Goal: Task Accomplishment & Management: Use online tool/utility

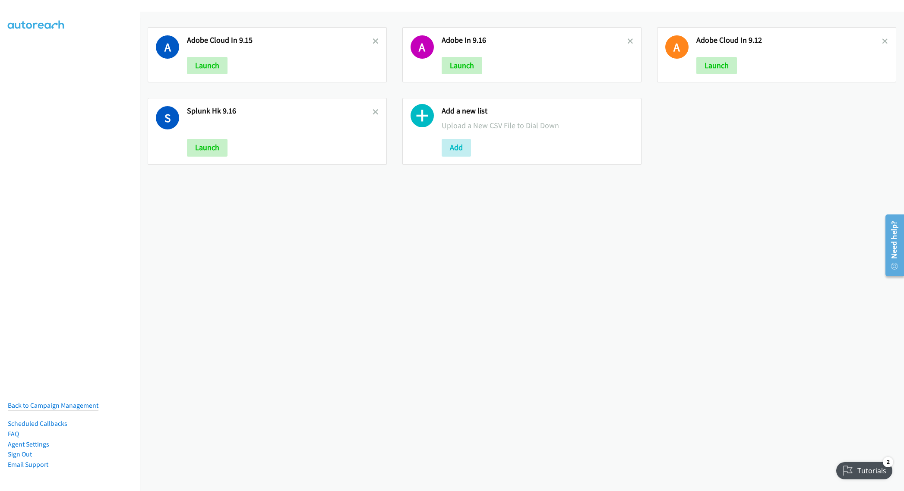
click at [70, 240] on nav "Back to Campaign Management Scheduled Callbacks FAQ Agent Settings Sign Out Com…" at bounding box center [70, 263] width 140 height 491
click at [373, 110] on icon at bounding box center [376, 113] width 6 height 6
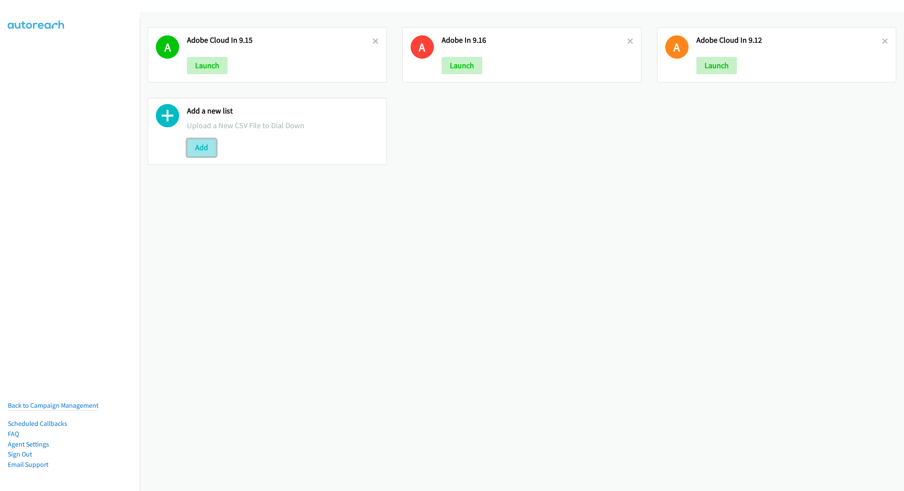
click at [202, 150] on button "Add" at bounding box center [201, 147] width 29 height 17
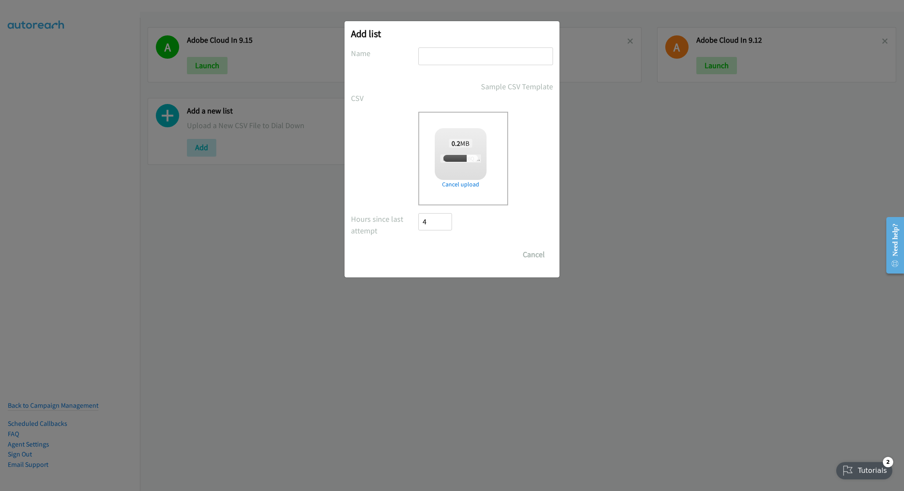
click at [456, 51] on input "text" at bounding box center [485, 56] width 135 height 18
checkbox input "true"
paste input "Splunk FY26Q1 CS"
type input "Splunk FY26Q1 CS MY"
click at [439, 253] on input "Save List" at bounding box center [440, 254] width 45 height 17
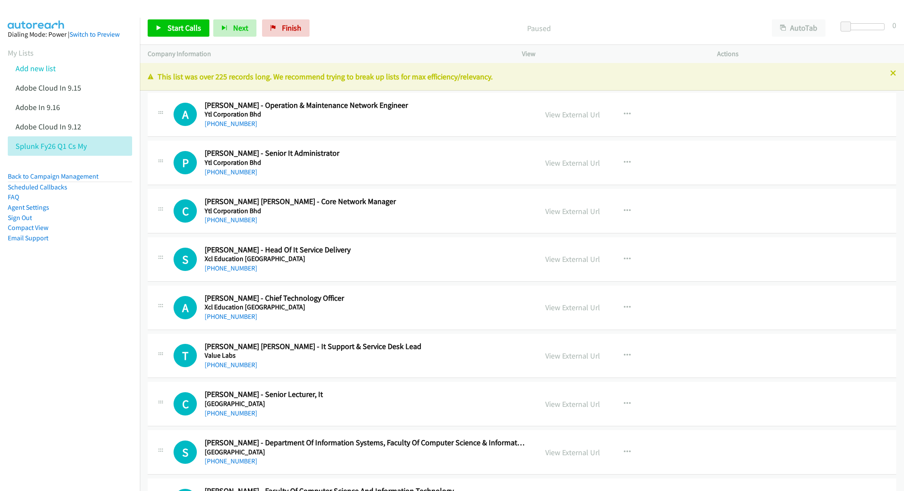
click at [886, 72] on div "This list was over 225 records long. We recommend trying to break up lists for …" at bounding box center [522, 77] width 764 height 28
click at [791, 28] on button "AutoTab" at bounding box center [799, 27] width 54 height 17
click at [878, 70] on div "This list was over 225 records long. We recommend trying to break up lists for …" at bounding box center [522, 77] width 764 height 28
click at [890, 73] on icon at bounding box center [893, 74] width 6 height 6
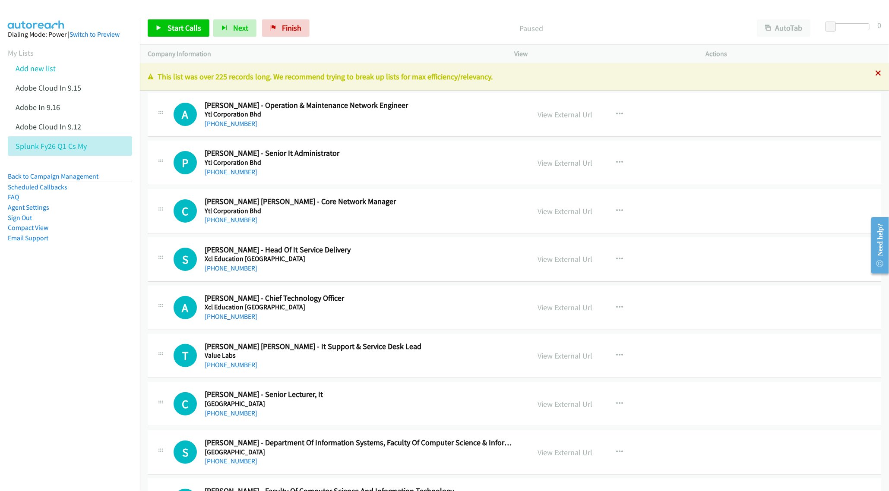
click at [875, 74] on icon at bounding box center [878, 74] width 6 height 6
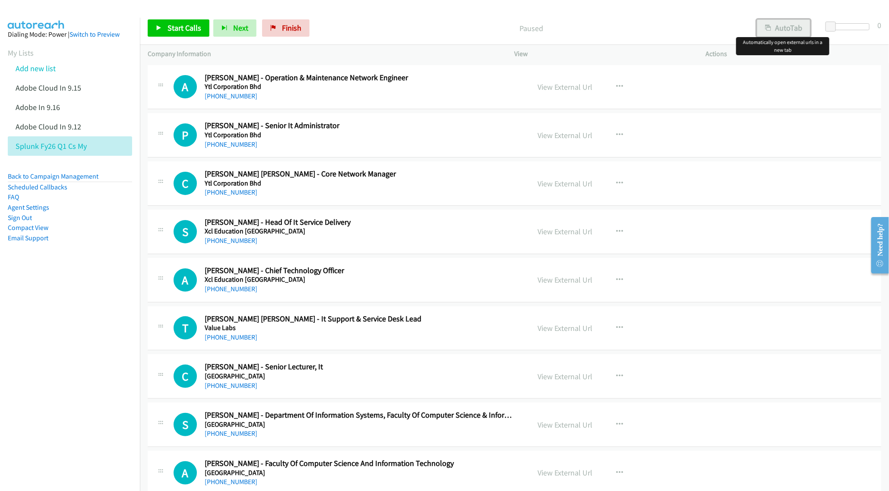
click at [783, 28] on button "AutoTab" at bounding box center [784, 27] width 54 height 17
click at [412, 92] on div "+60 19-399 8807" at bounding box center [361, 96] width 313 height 10
click at [175, 25] on span "Start Calls" at bounding box center [184, 28] width 34 height 10
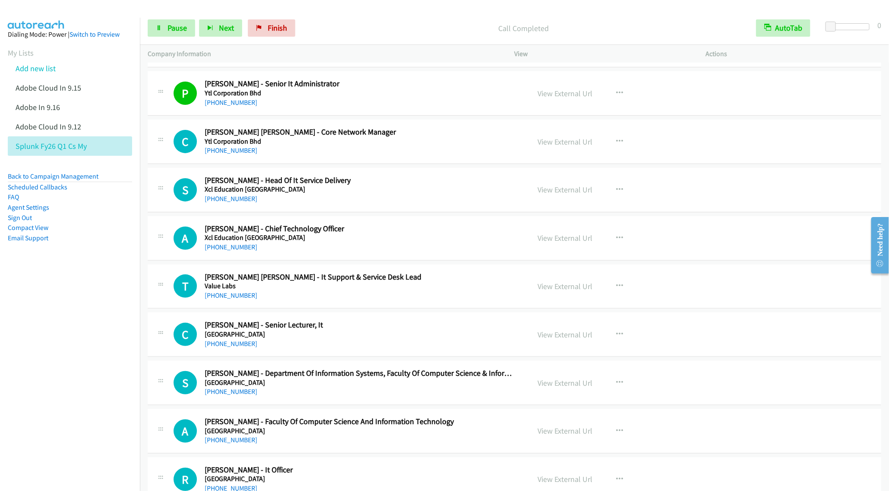
scroll to position [65, 0]
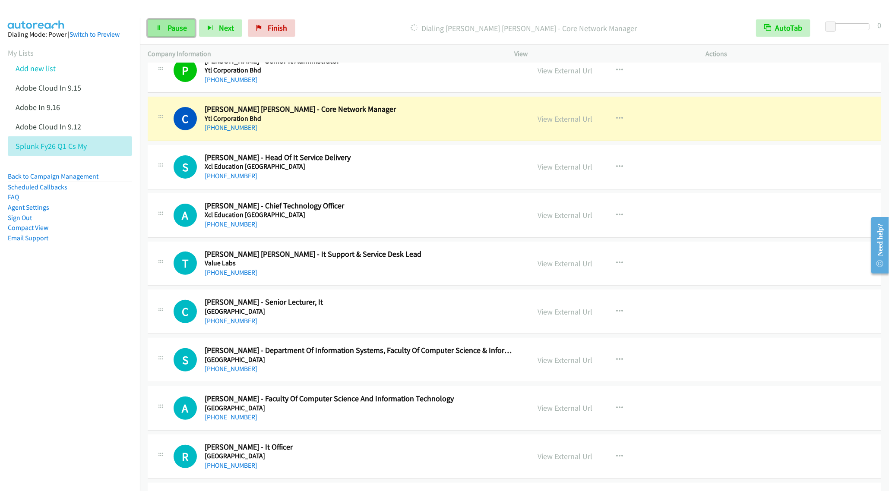
click at [166, 32] on link "Pause" at bounding box center [171, 27] width 47 height 17
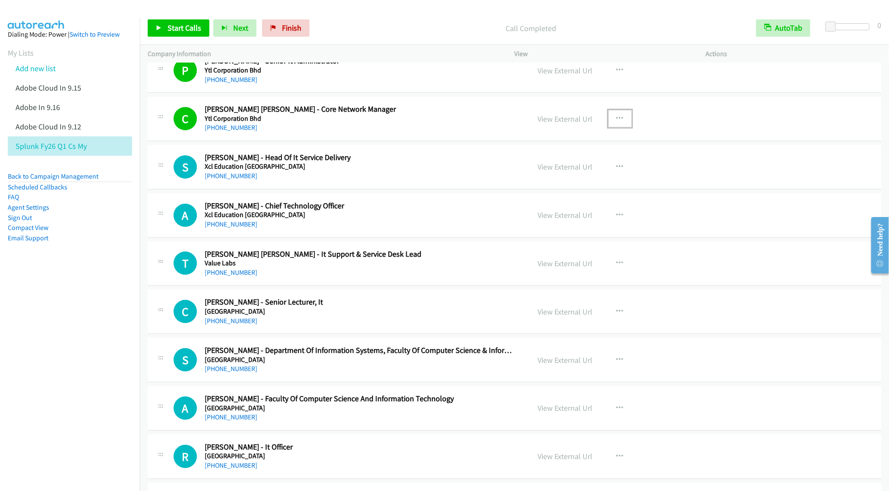
click at [620, 115] on button "button" at bounding box center [619, 118] width 23 height 17
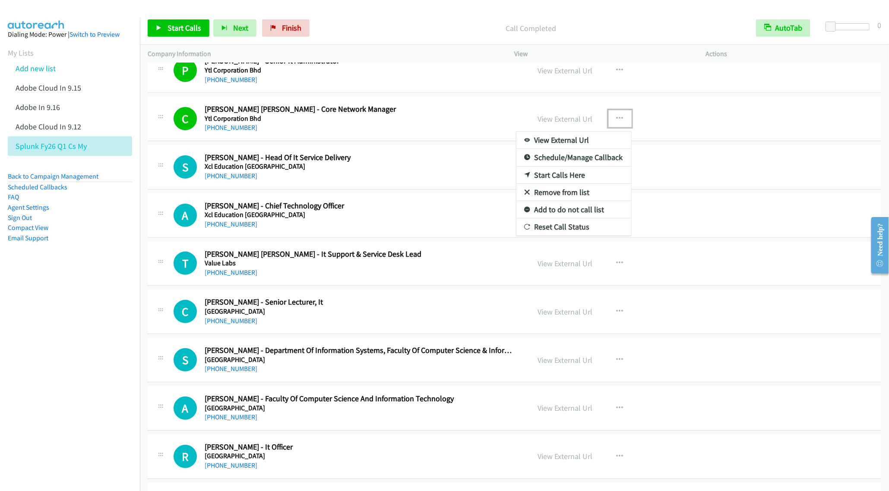
click at [569, 193] on link "Remove from list" at bounding box center [573, 192] width 115 height 17
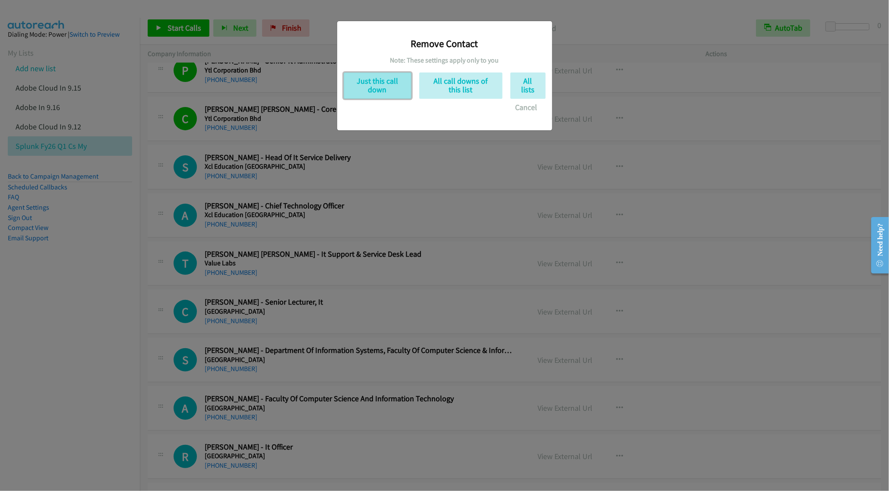
click at [383, 82] on button "Just this call down" at bounding box center [378, 86] width 68 height 26
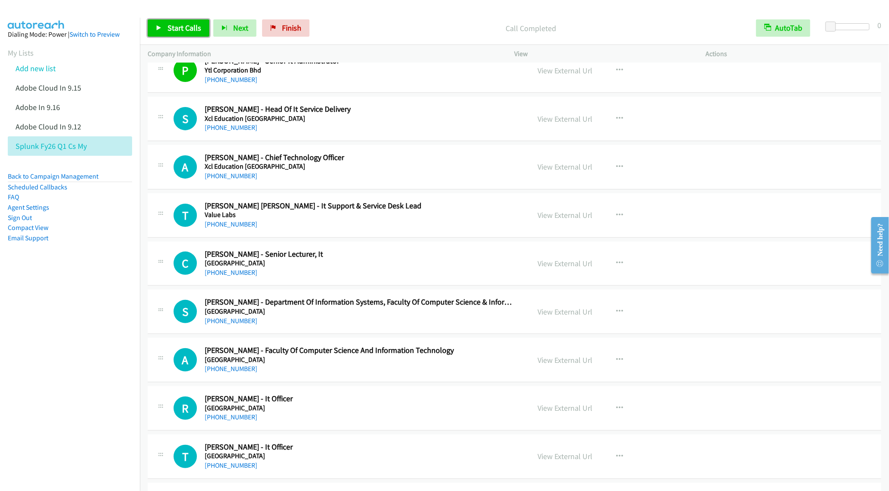
click at [175, 28] on span "Start Calls" at bounding box center [184, 28] width 34 height 10
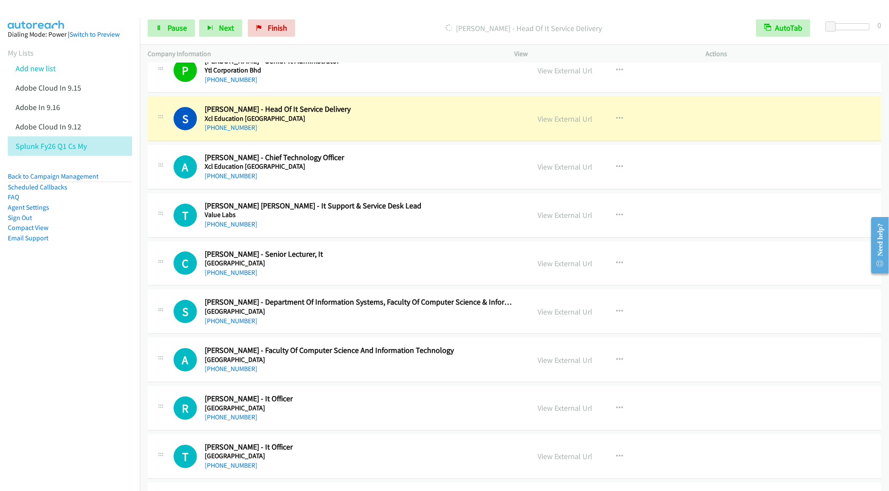
click at [378, 123] on div "+60 12-416 3927" at bounding box center [361, 128] width 313 height 10
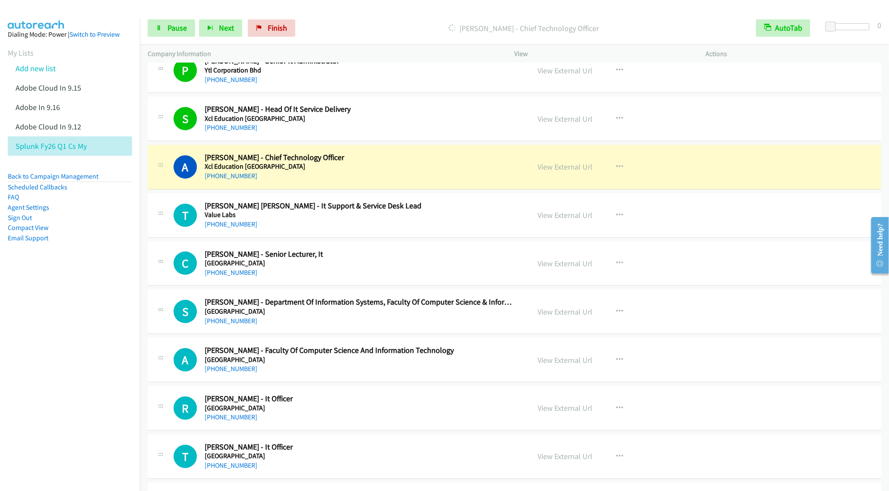
scroll to position [130, 0]
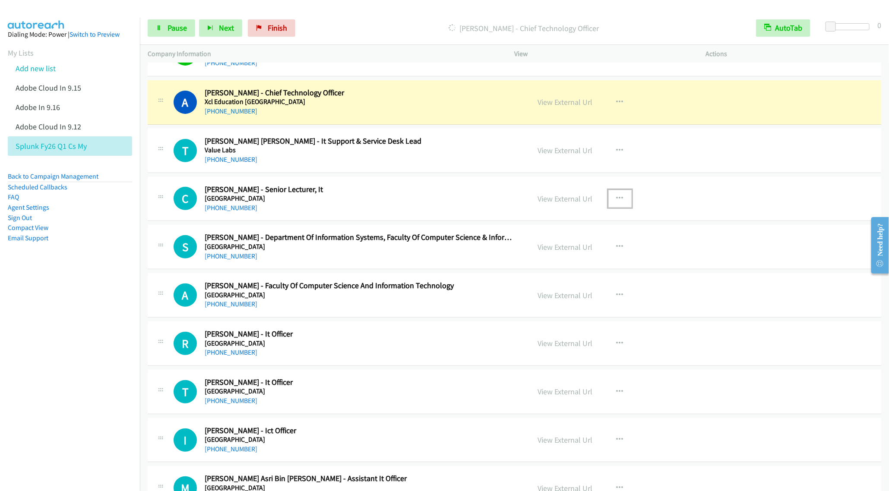
click at [616, 199] on icon "button" at bounding box center [619, 198] width 7 height 7
click at [563, 274] on link "Remove from list" at bounding box center [573, 272] width 115 height 17
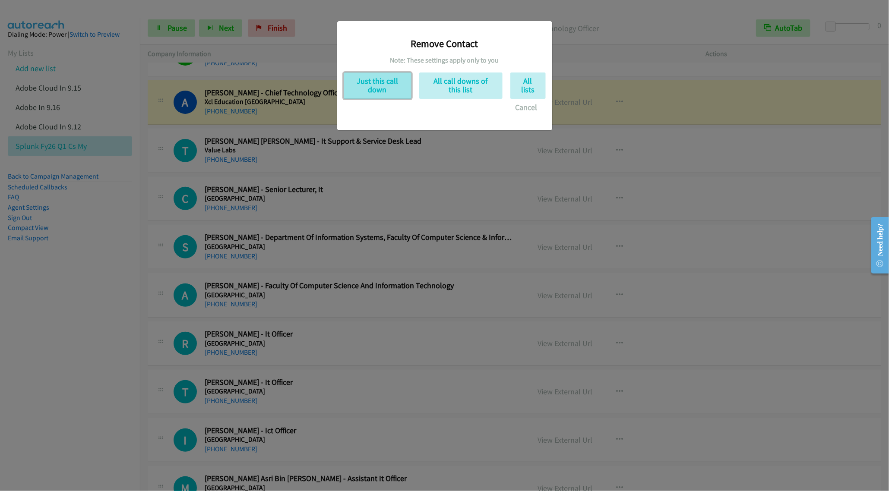
click at [386, 83] on button "Just this call down" at bounding box center [378, 86] width 68 height 26
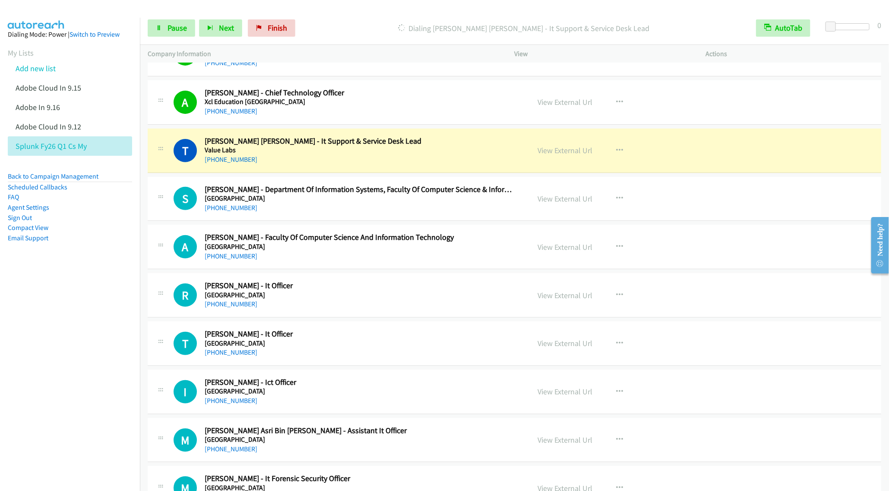
scroll to position [194, 0]
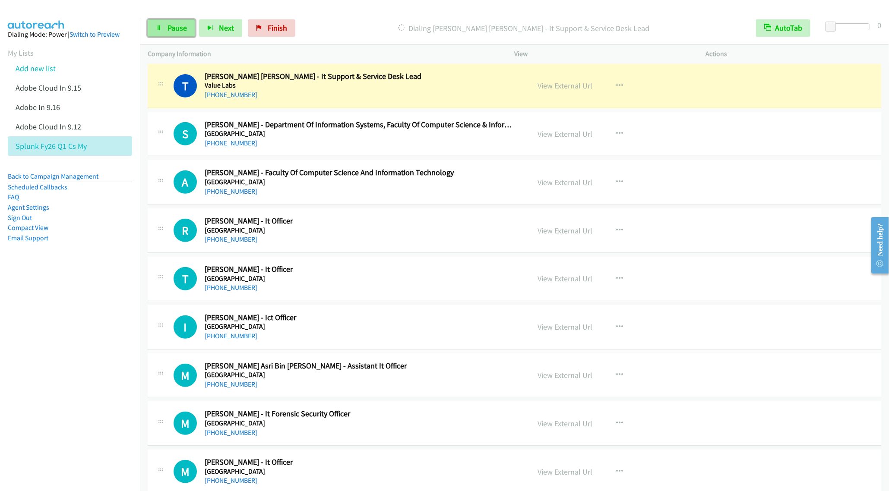
click at [161, 28] on icon at bounding box center [159, 28] width 6 height 6
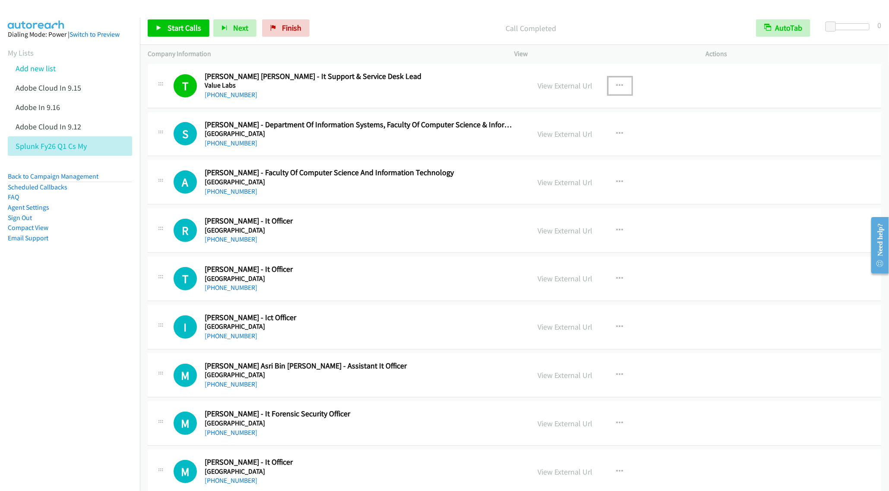
click at [616, 83] on icon "button" at bounding box center [619, 85] width 7 height 7
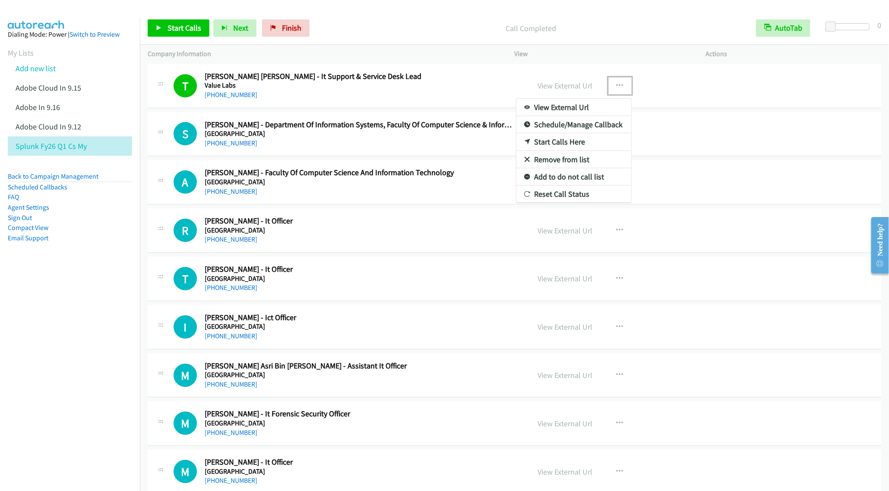
click at [570, 163] on link "Remove from list" at bounding box center [573, 159] width 115 height 17
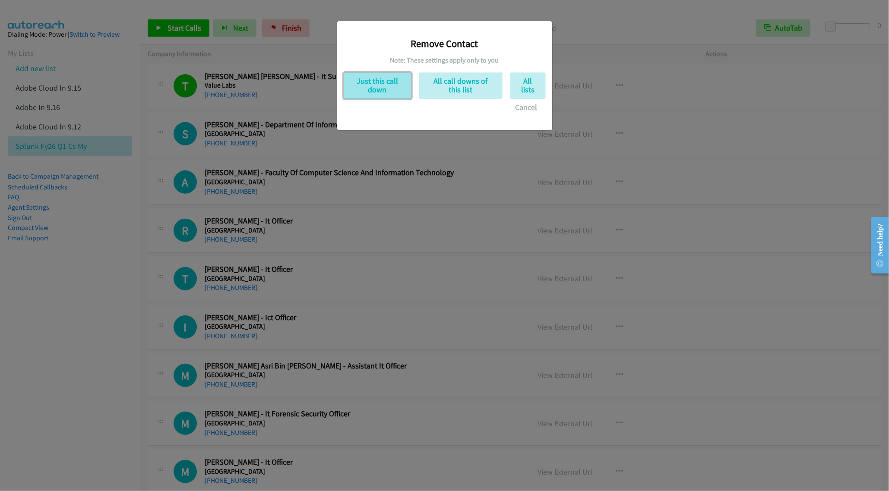
click at [399, 77] on button "Just this call down" at bounding box center [378, 86] width 68 height 26
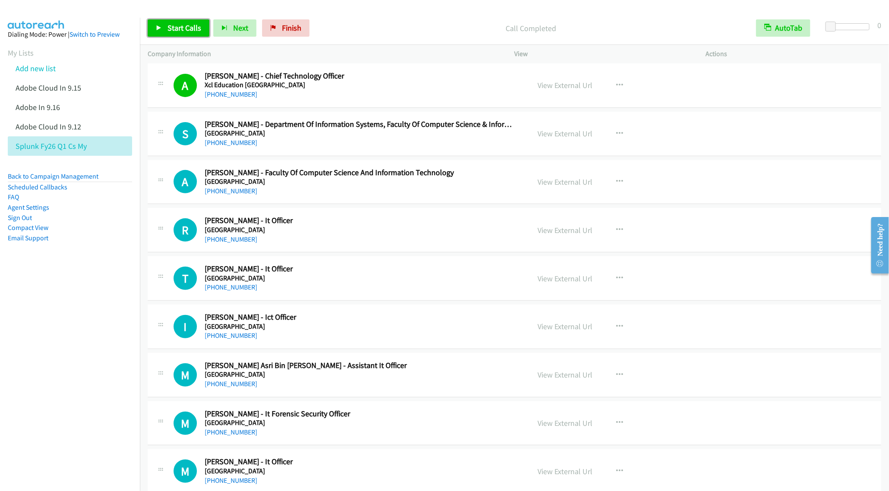
click at [178, 30] on span "Start Calls" at bounding box center [184, 28] width 34 height 10
click at [308, 140] on div "+60 12-671 9060" at bounding box center [361, 143] width 313 height 10
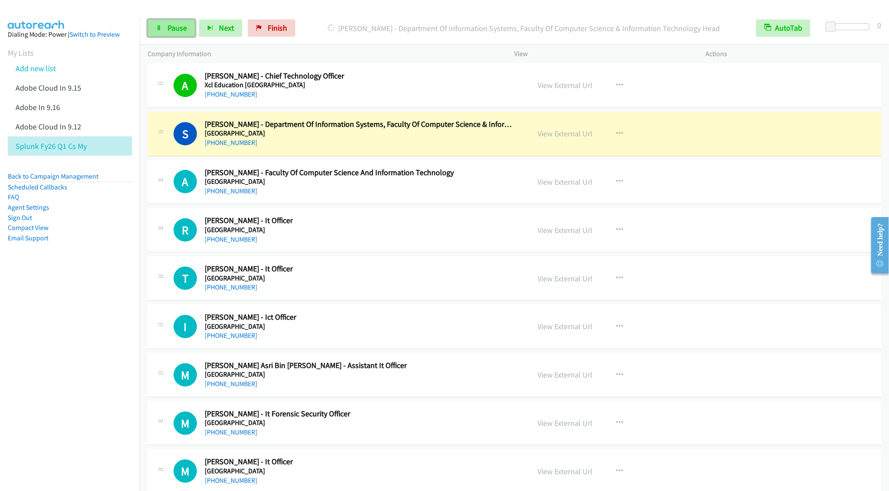
click at [163, 26] on link "Pause" at bounding box center [171, 27] width 47 height 17
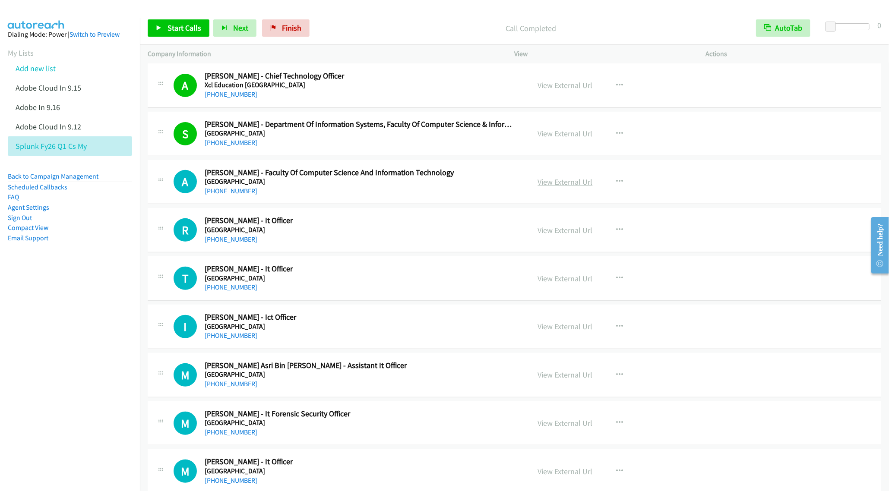
drag, startPoint x: 562, startPoint y: 184, endPoint x: 552, endPoint y: 179, distance: 12.0
click at [568, 181] on link "View External Url" at bounding box center [565, 182] width 55 height 10
click at [556, 179] on link "View External Url" at bounding box center [565, 182] width 55 height 10
click at [93, 145] on li "Splunk Fy26 Q1 Cs My" at bounding box center [70, 145] width 124 height 19
click at [91, 144] on icon at bounding box center [91, 147] width 6 height 6
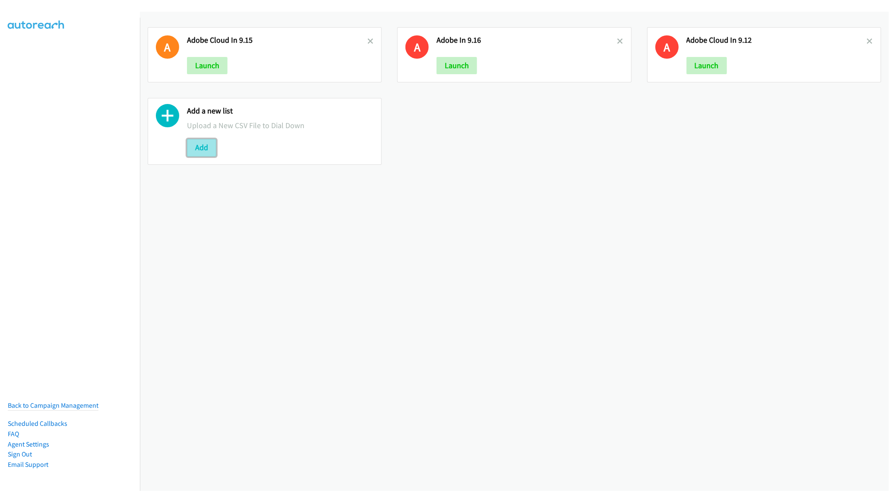
click at [197, 145] on button "Add" at bounding box center [201, 147] width 29 height 17
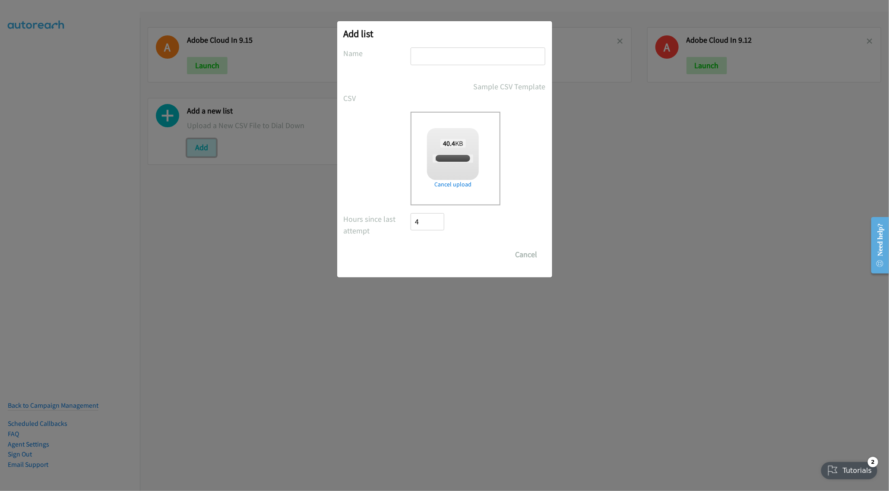
checkbox input "true"
click at [452, 57] on input "text" at bounding box center [478, 56] width 135 height 18
type input "Splunk FY26Q1 SG 9.17"
click at [411, 246] on input "Save List" at bounding box center [433, 254] width 45 height 17
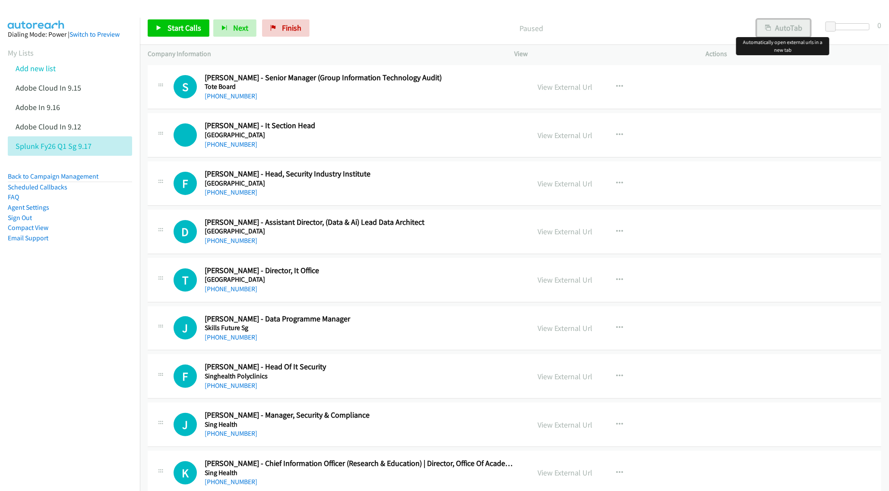
click at [781, 25] on button "AutoTab" at bounding box center [784, 27] width 54 height 17
click at [561, 90] on link "View External Url" at bounding box center [565, 87] width 55 height 10
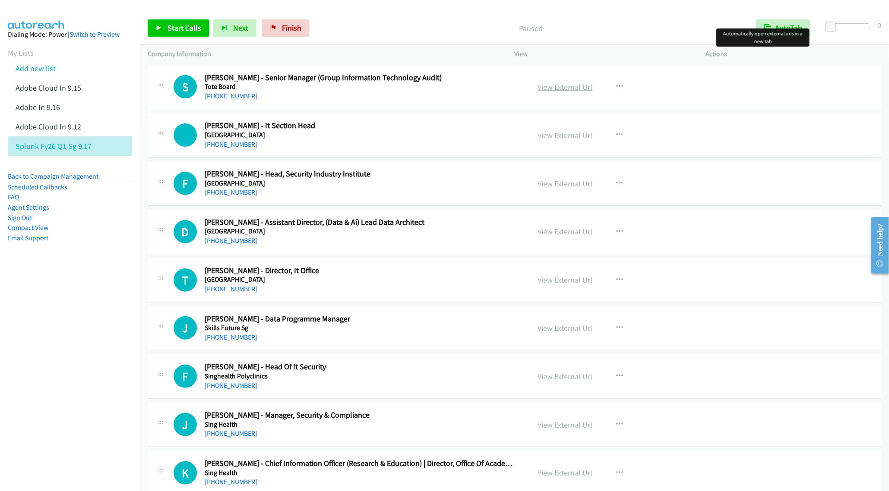
click at [544, 86] on link "View External Url" at bounding box center [565, 87] width 55 height 10
click at [190, 26] on span "Start Calls" at bounding box center [184, 28] width 34 height 10
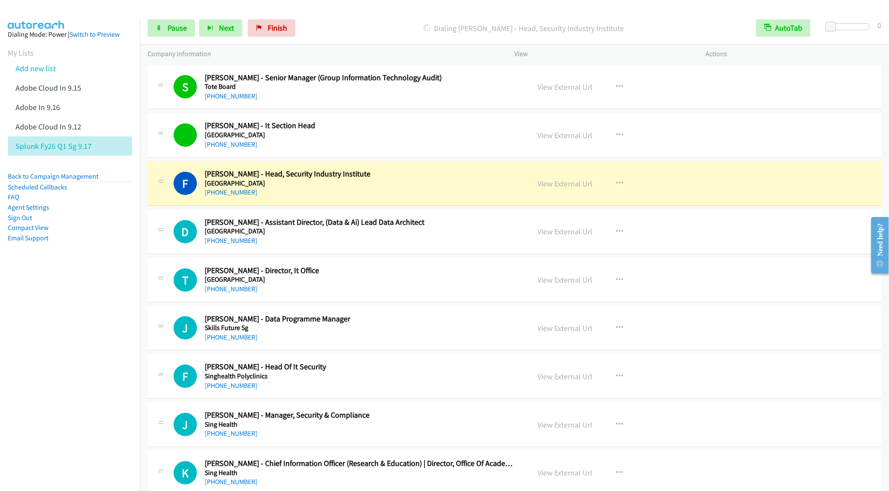
click at [433, 197] on div "[PHONE_NUMBER]" at bounding box center [361, 192] width 313 height 10
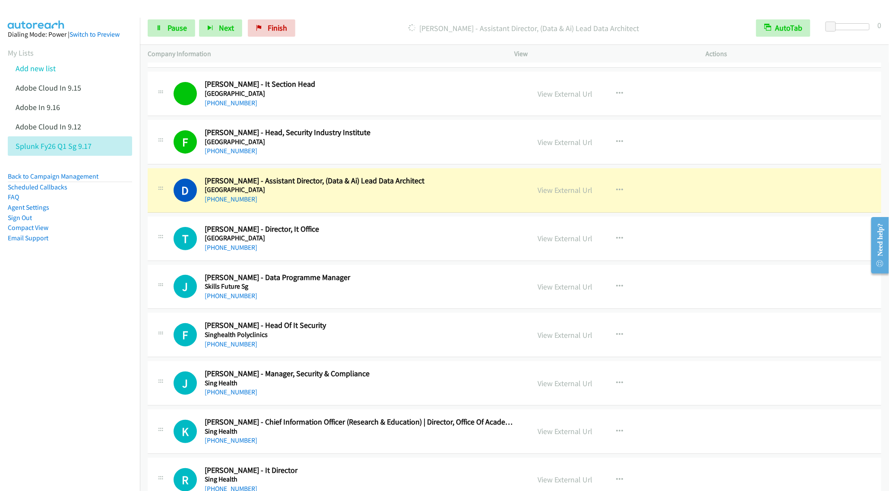
scroll to position [65, 0]
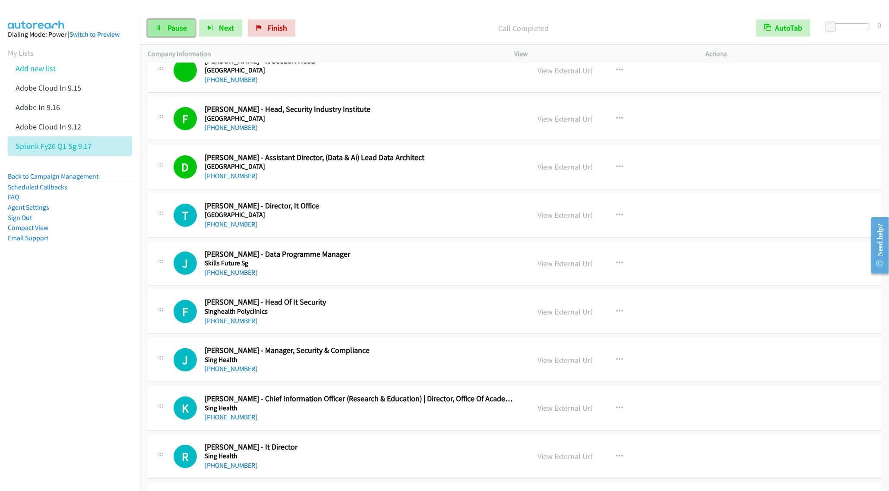
click at [164, 31] on link "Pause" at bounding box center [171, 27] width 47 height 17
click at [176, 29] on span "Start Calls" at bounding box center [184, 28] width 34 height 10
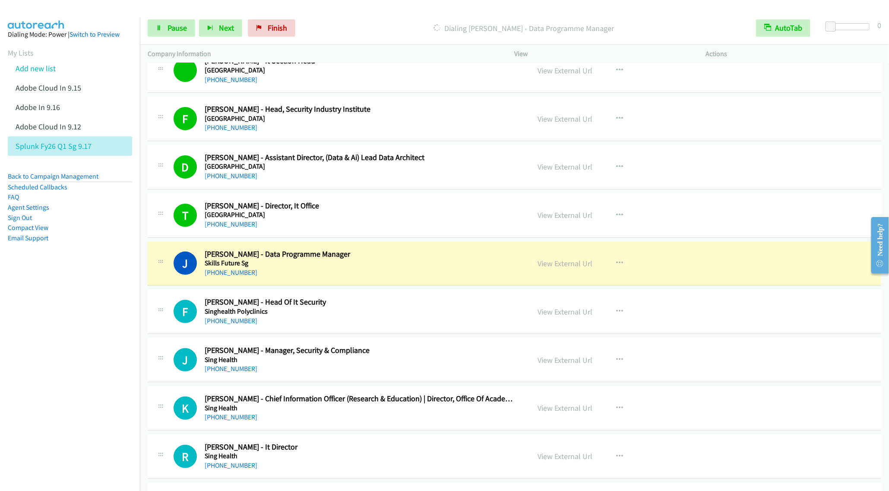
click at [260, 263] on h5 "Skills Future Sg" at bounding box center [361, 263] width 313 height 9
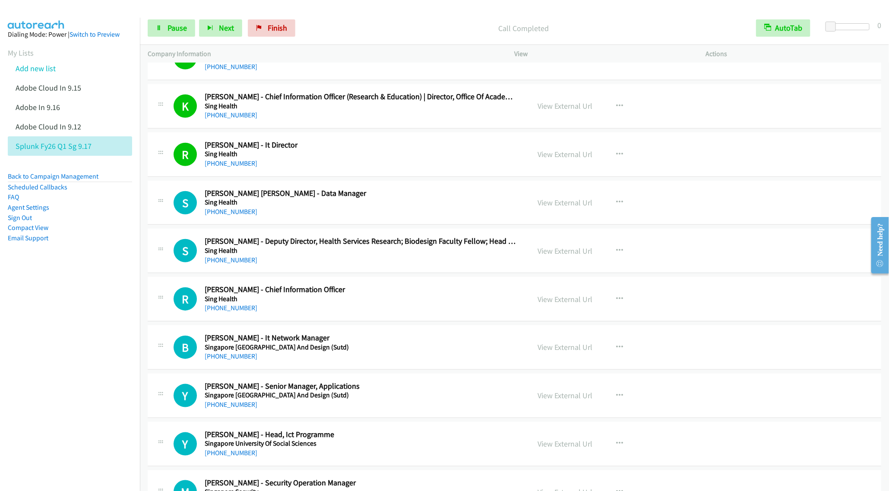
scroll to position [389, 0]
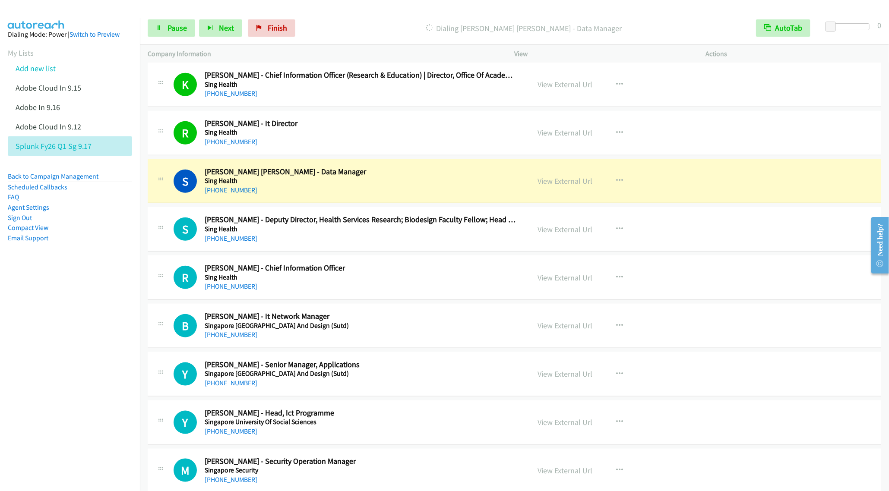
click at [106, 284] on nav "Dialing Mode: Power | Switch to Preview My Lists Add new list Adobe Cloud In 9.…" at bounding box center [70, 263] width 140 height 491
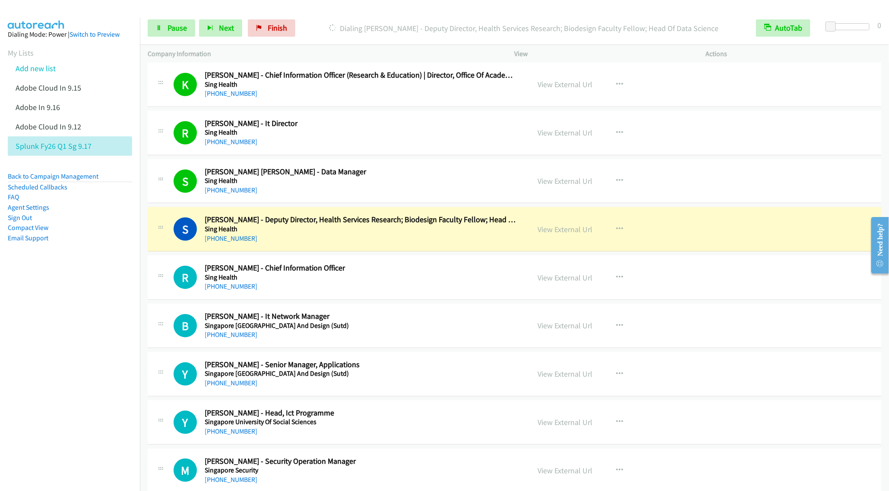
scroll to position [453, 0]
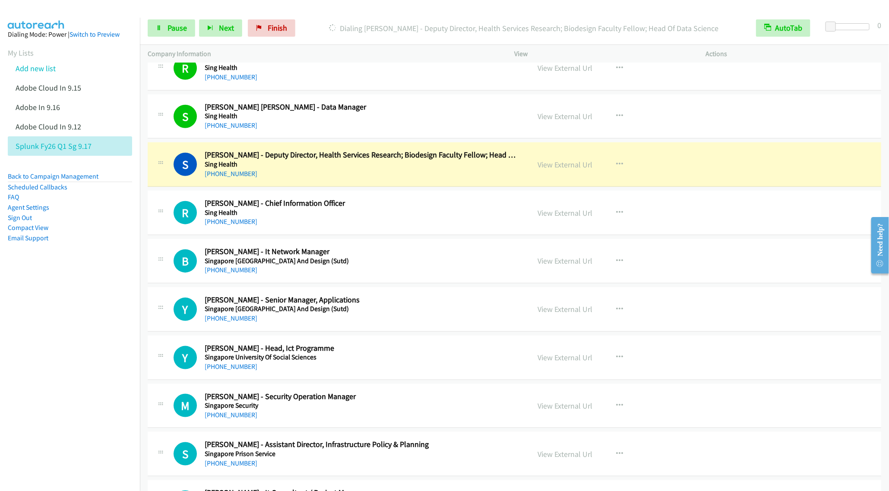
click at [344, 185] on div "S Callback Scheduled [PERSON_NAME] - Deputy Director, Health Services Research;…" at bounding box center [514, 164] width 733 height 44
click at [180, 32] on span "Pause" at bounding box center [176, 28] width 19 height 10
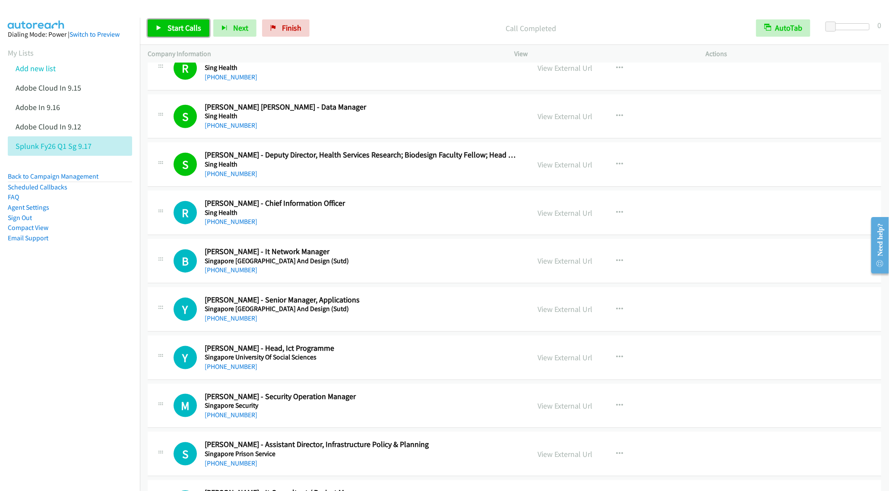
click at [167, 21] on link "Start Calls" at bounding box center [179, 27] width 62 height 17
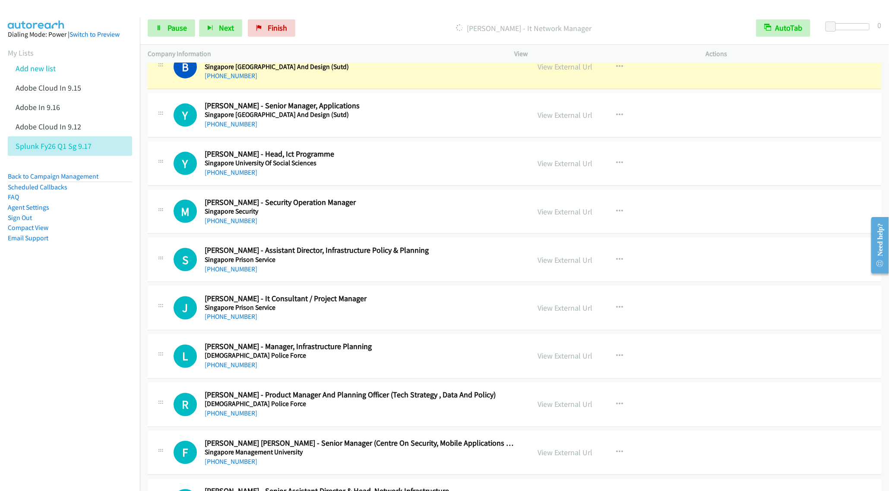
scroll to position [583, 0]
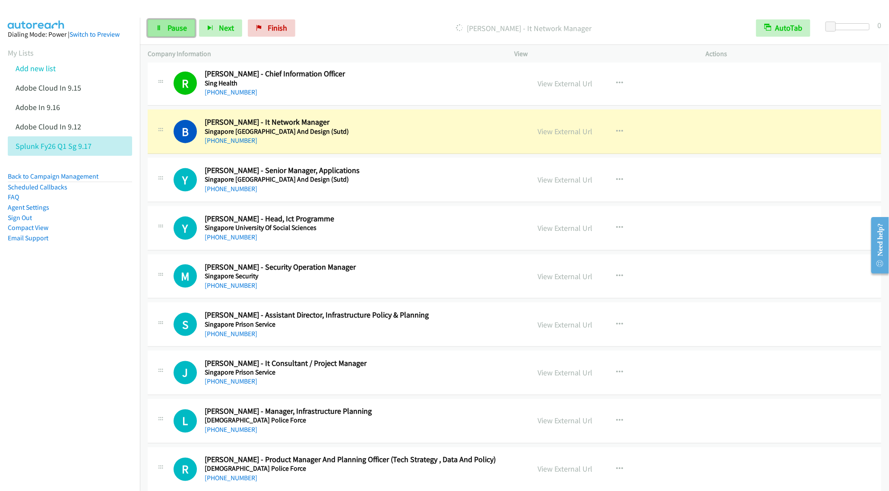
click at [167, 26] on span "Pause" at bounding box center [176, 28] width 19 height 10
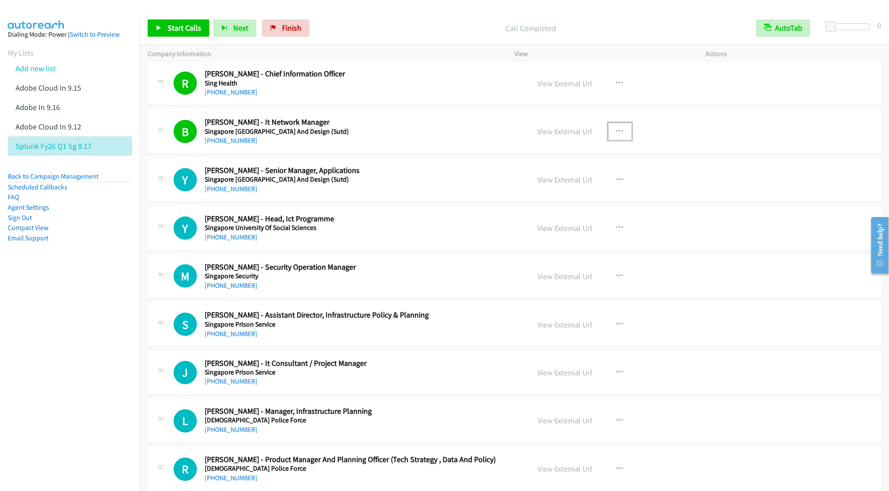
click at [618, 128] on button "button" at bounding box center [619, 131] width 23 height 17
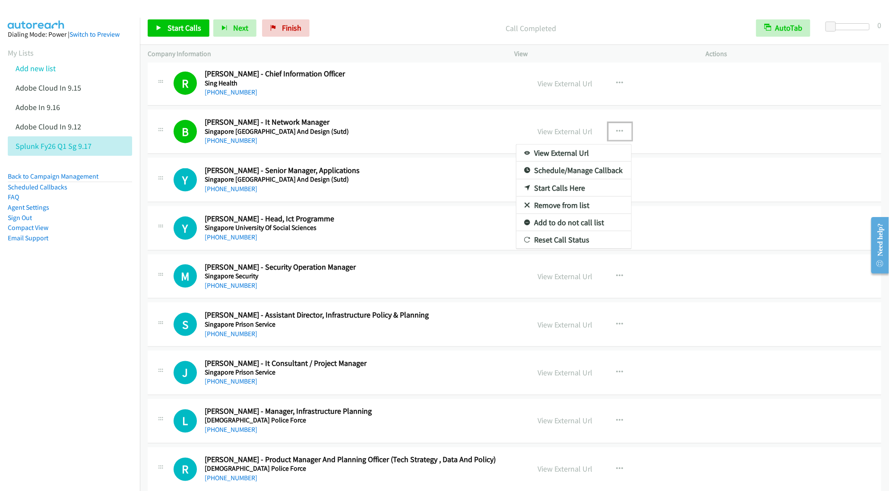
click at [574, 206] on link "Remove from list" at bounding box center [573, 205] width 115 height 17
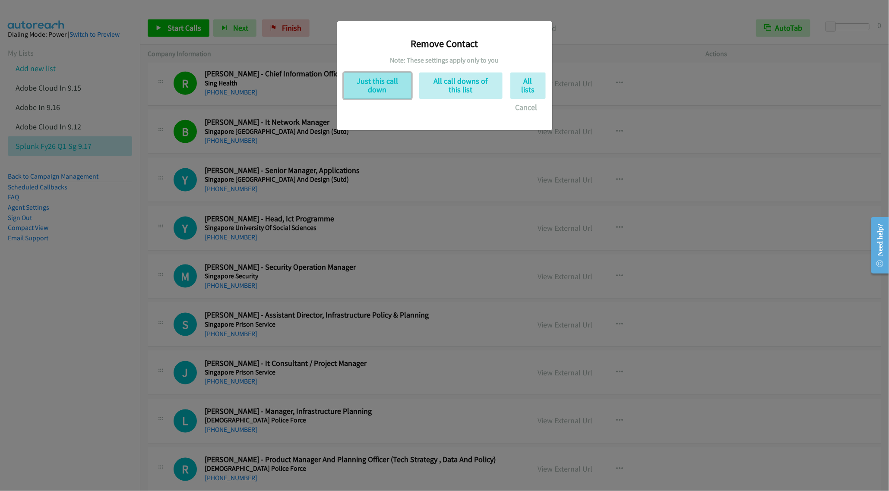
click at [370, 78] on button "Just this call down" at bounding box center [378, 86] width 68 height 26
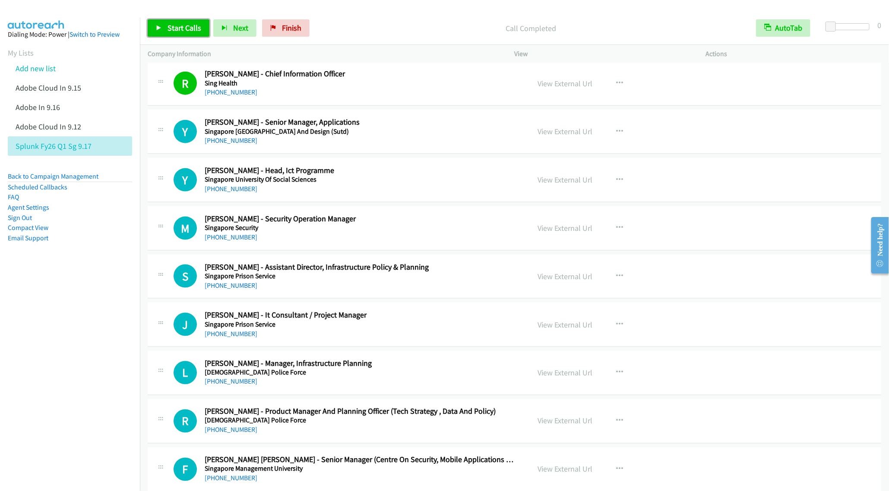
click at [167, 29] on span "Start Calls" at bounding box center [184, 28] width 34 height 10
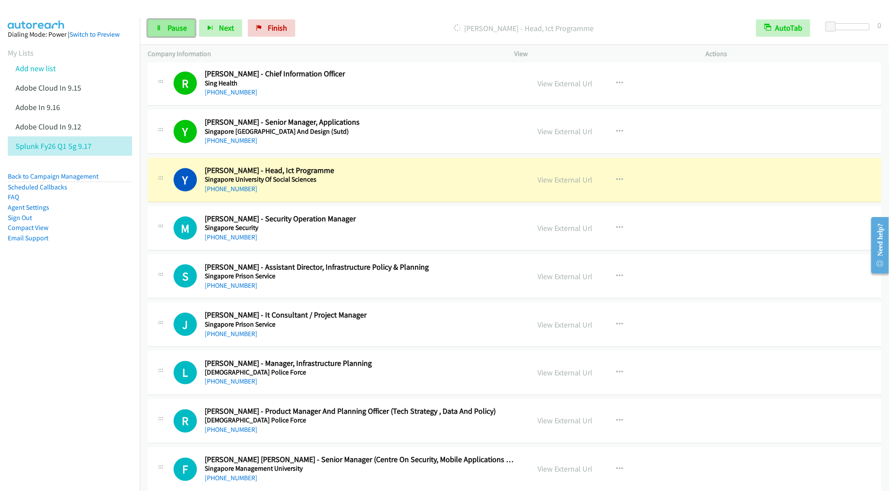
click at [174, 25] on span "Pause" at bounding box center [176, 28] width 19 height 10
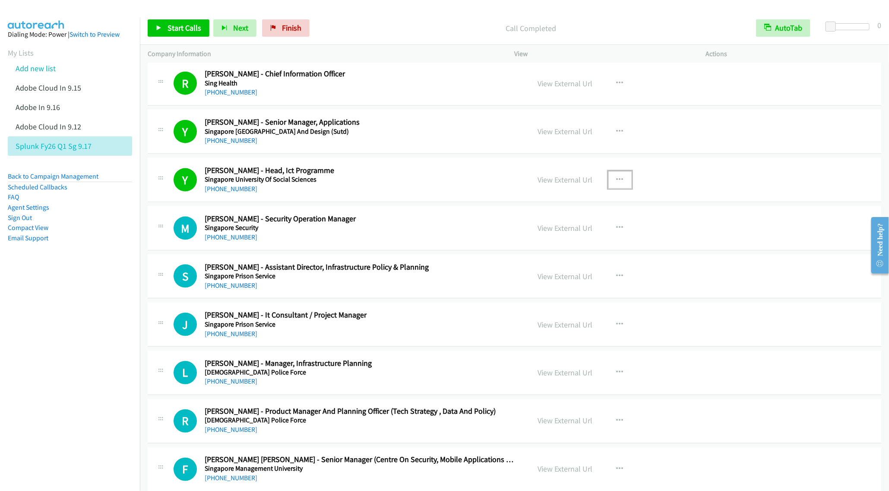
click at [616, 183] on icon "button" at bounding box center [619, 180] width 7 height 7
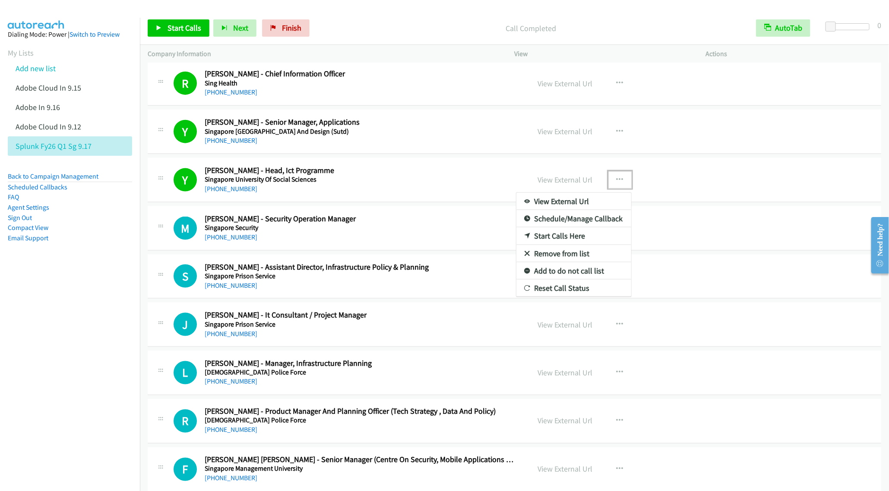
click at [553, 261] on link "Remove from list" at bounding box center [573, 253] width 115 height 17
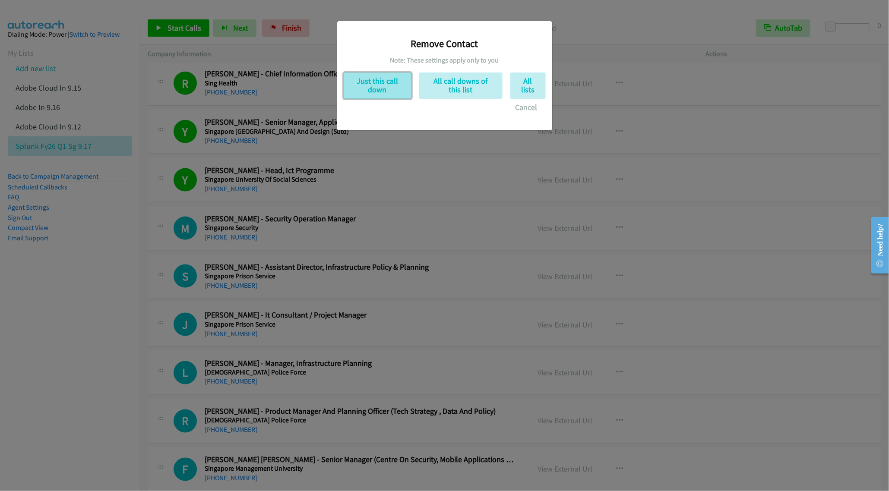
click at [367, 81] on button "Just this call down" at bounding box center [378, 86] width 68 height 26
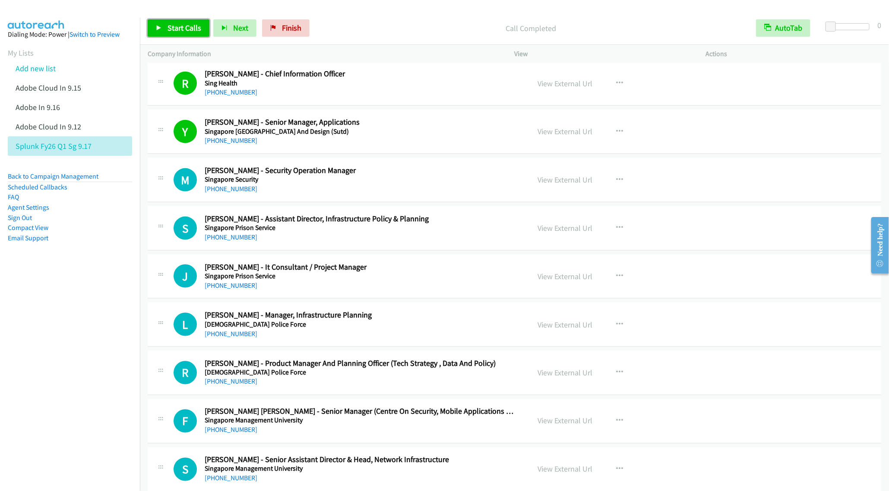
click at [168, 35] on link "Start Calls" at bounding box center [179, 27] width 62 height 17
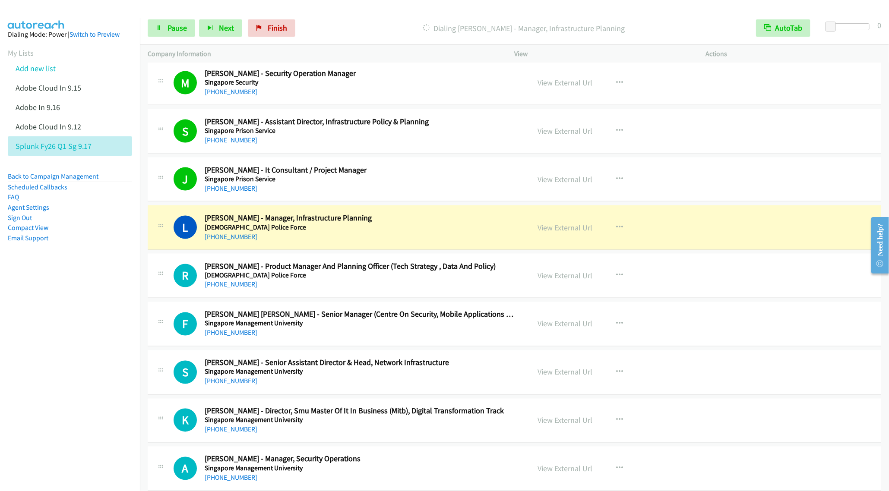
scroll to position [712, 0]
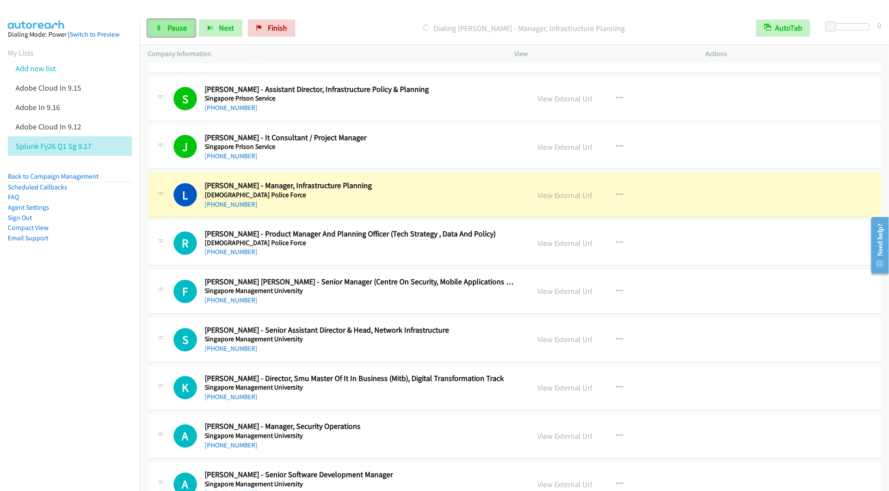
click at [167, 29] on span "Pause" at bounding box center [176, 28] width 19 height 10
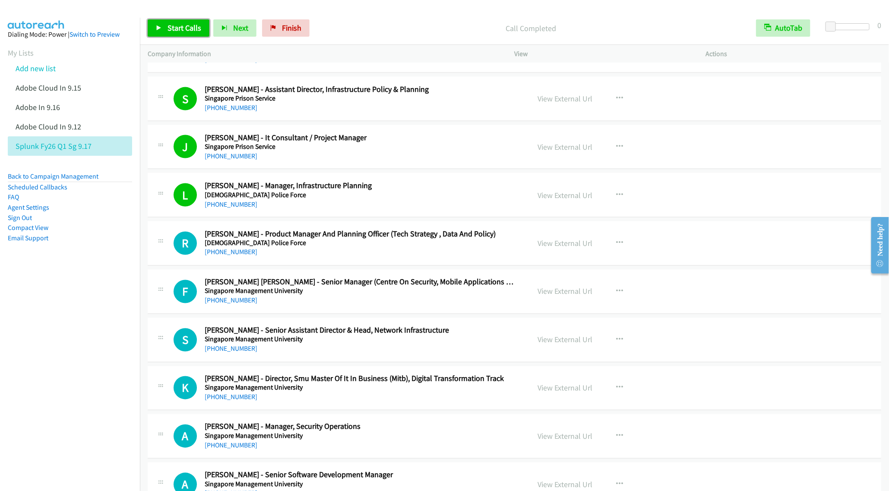
click at [168, 31] on span "Start Calls" at bounding box center [184, 28] width 34 height 10
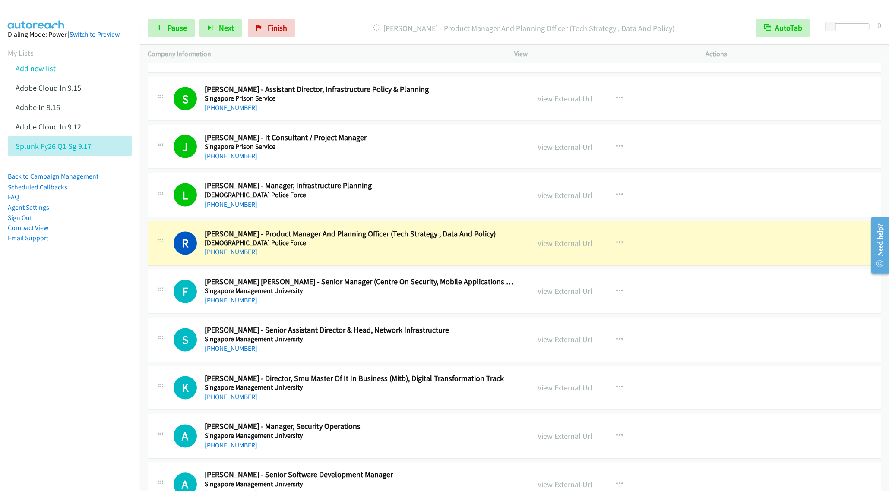
click at [316, 258] on div "[PHONE_NUMBER]" at bounding box center [361, 252] width 313 height 10
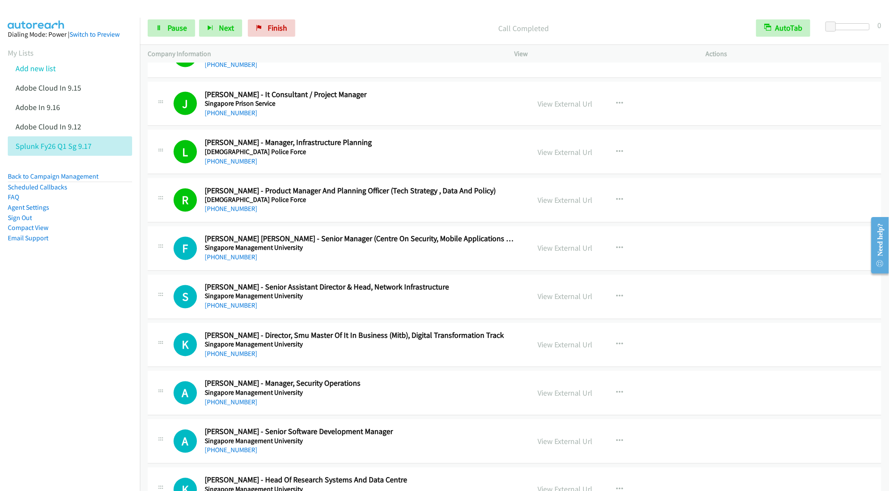
scroll to position [777, 0]
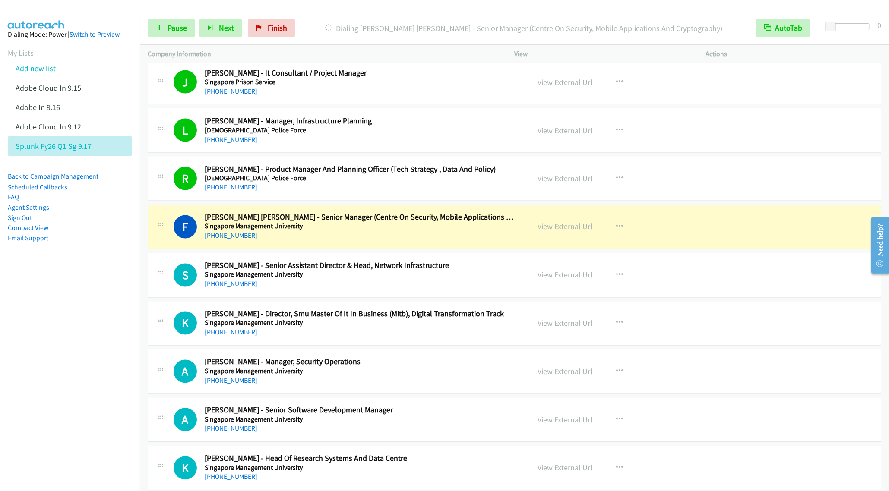
click at [358, 246] on div "F Callback Scheduled [PERSON_NAME] [PERSON_NAME] - Senior Manager (Centre On Se…" at bounding box center [514, 227] width 733 height 44
click at [171, 34] on link "Pause" at bounding box center [171, 27] width 47 height 17
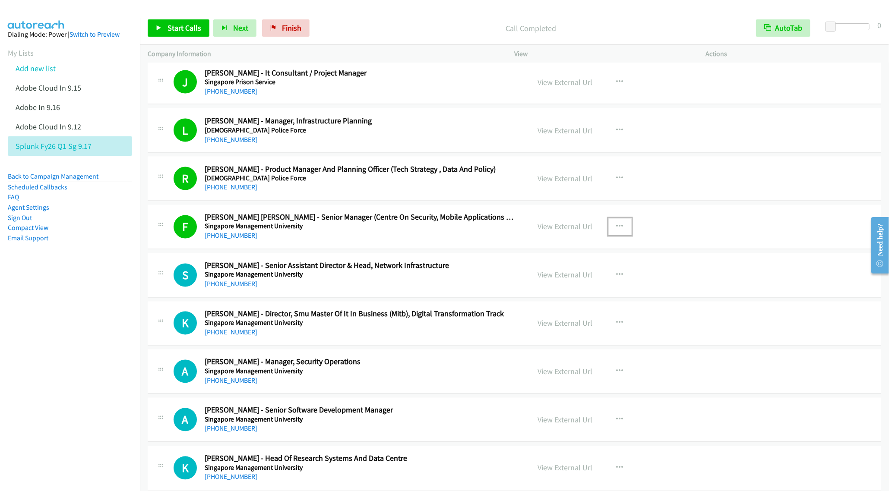
click at [618, 229] on button "button" at bounding box center [619, 226] width 23 height 17
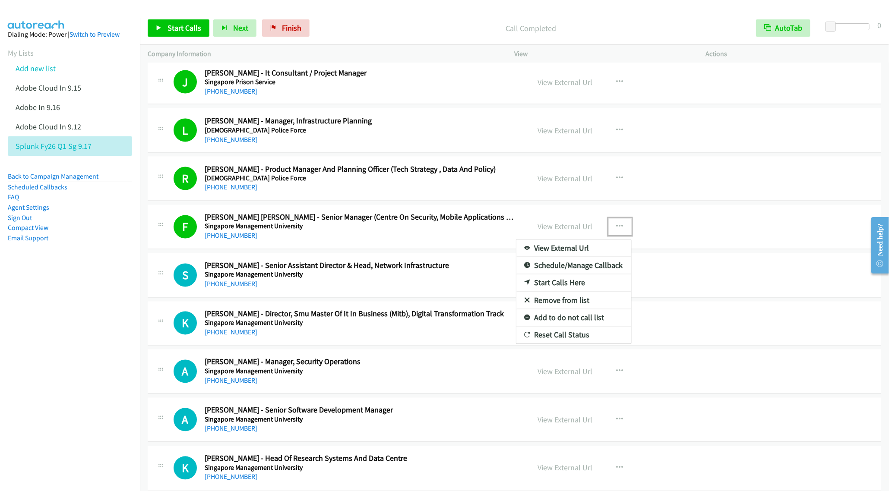
click at [561, 310] on link "Remove from list" at bounding box center [573, 300] width 115 height 17
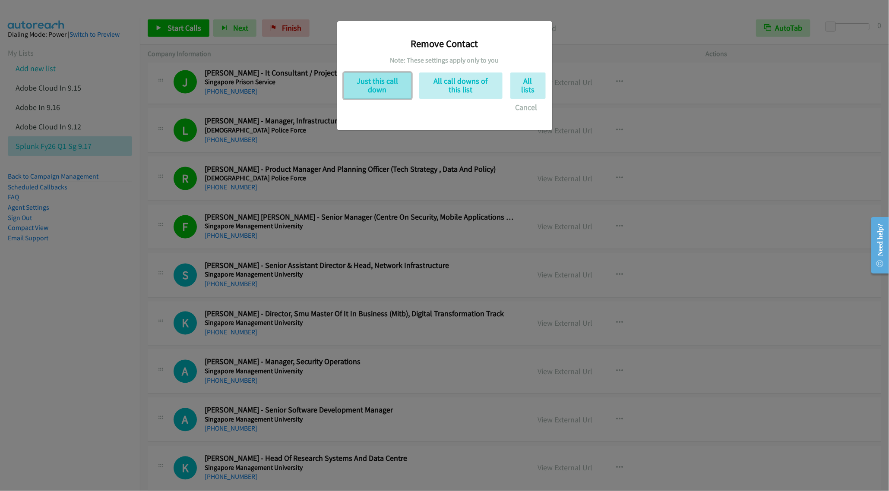
click at [384, 92] on button "Just this call down" at bounding box center [378, 86] width 68 height 26
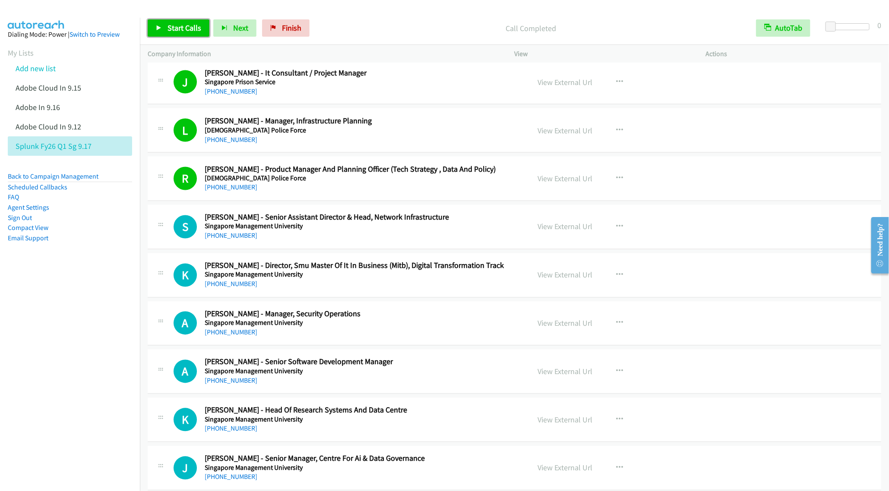
click at [170, 26] on span "Start Calls" at bounding box center [184, 28] width 34 height 10
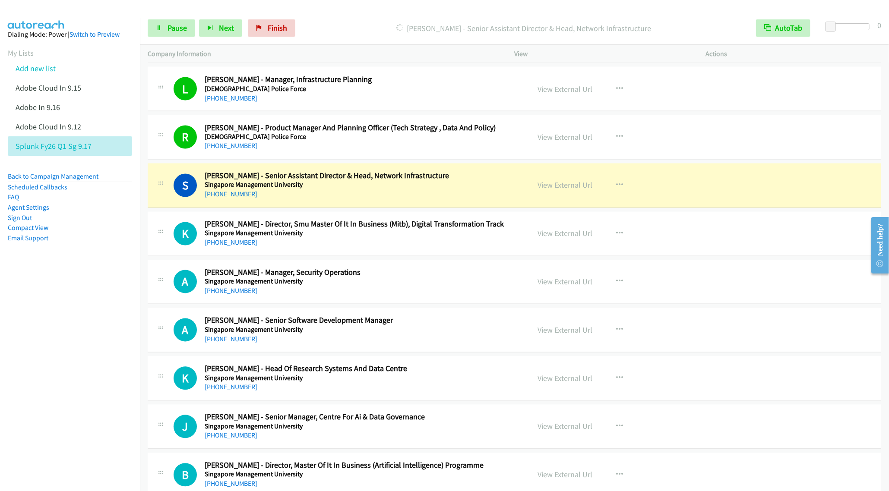
scroll to position [842, 0]
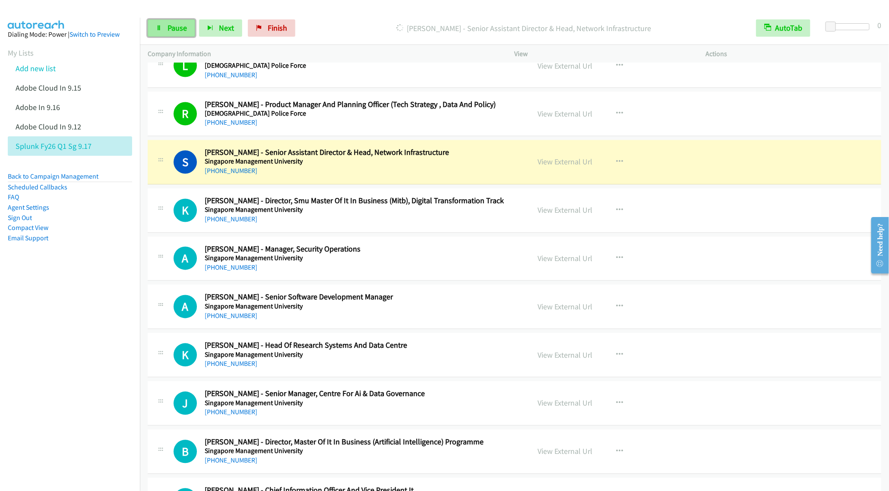
click at [168, 31] on span "Pause" at bounding box center [176, 28] width 19 height 10
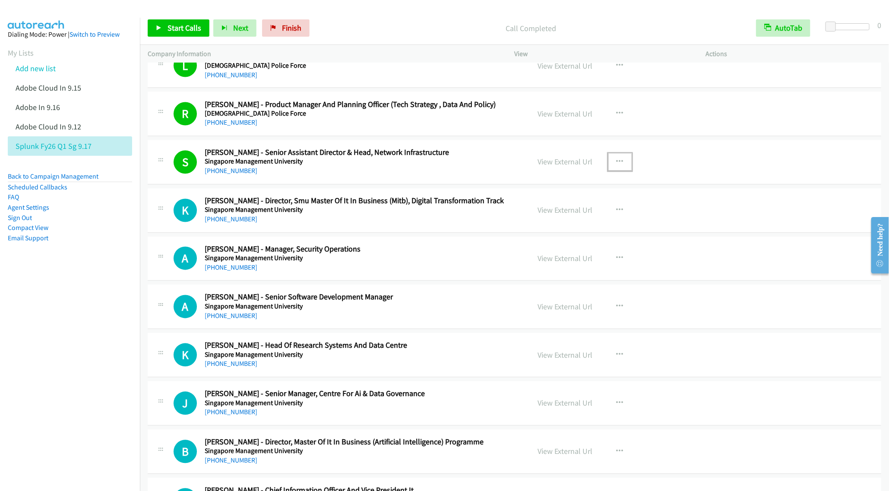
click at [616, 166] on icon "button" at bounding box center [619, 162] width 7 height 7
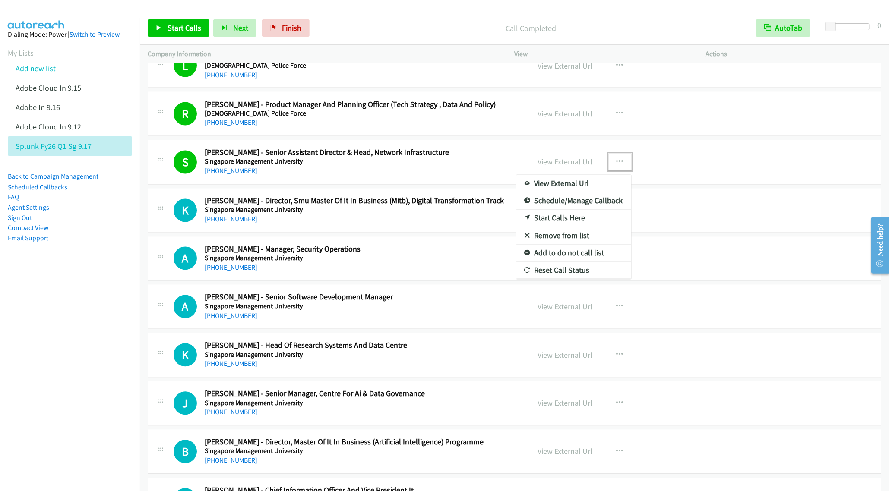
click at [556, 242] on link "Remove from list" at bounding box center [573, 236] width 115 height 17
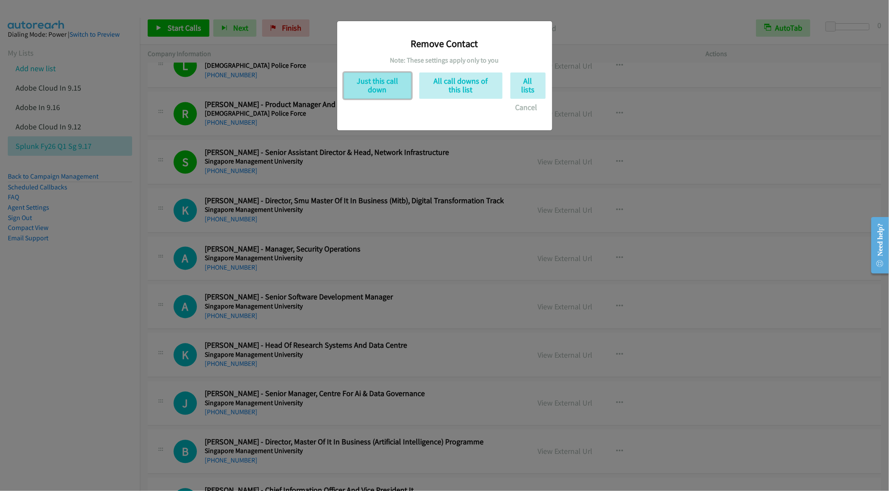
click at [386, 79] on button "Just this call down" at bounding box center [378, 86] width 68 height 26
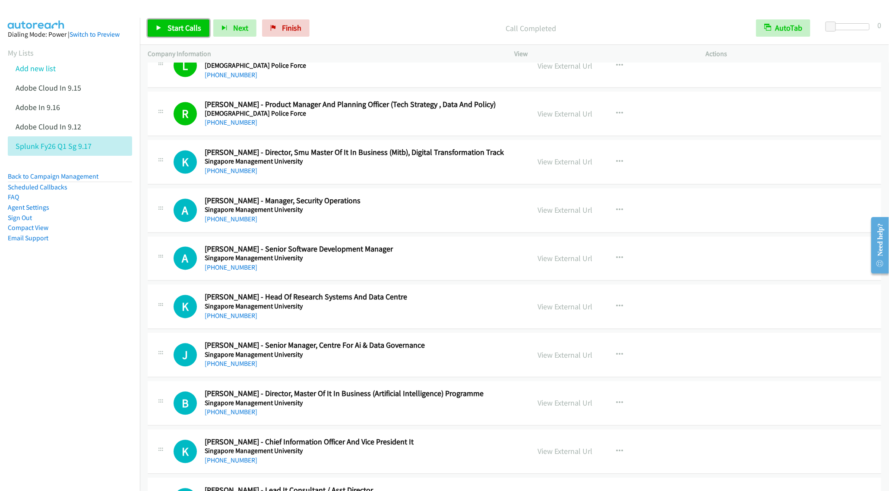
click at [159, 29] on icon at bounding box center [159, 28] width 6 height 6
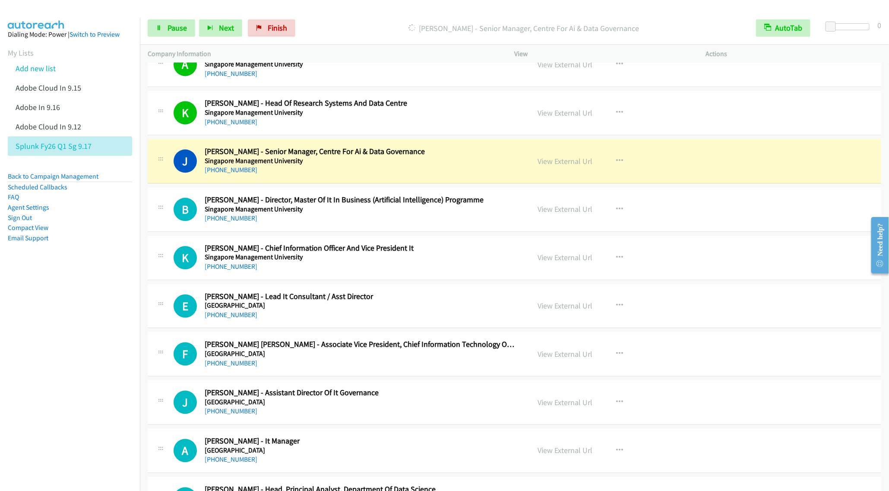
scroll to position [1101, 0]
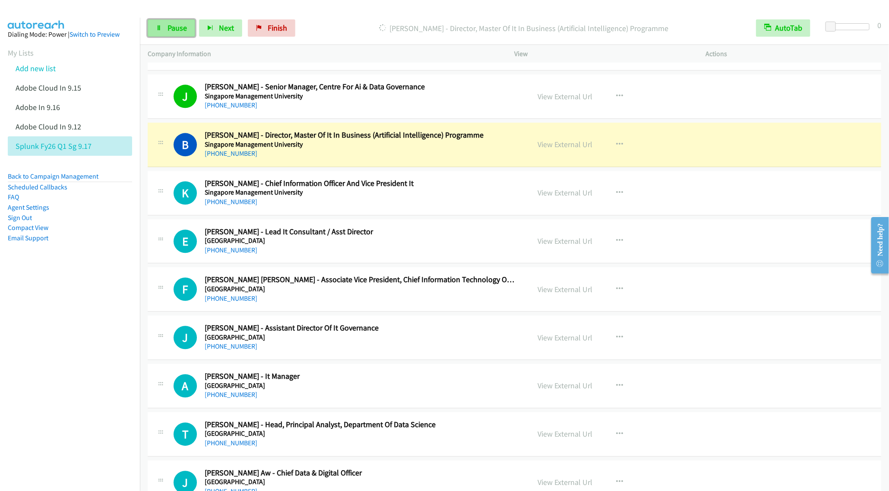
click at [156, 28] on icon at bounding box center [159, 28] width 6 height 6
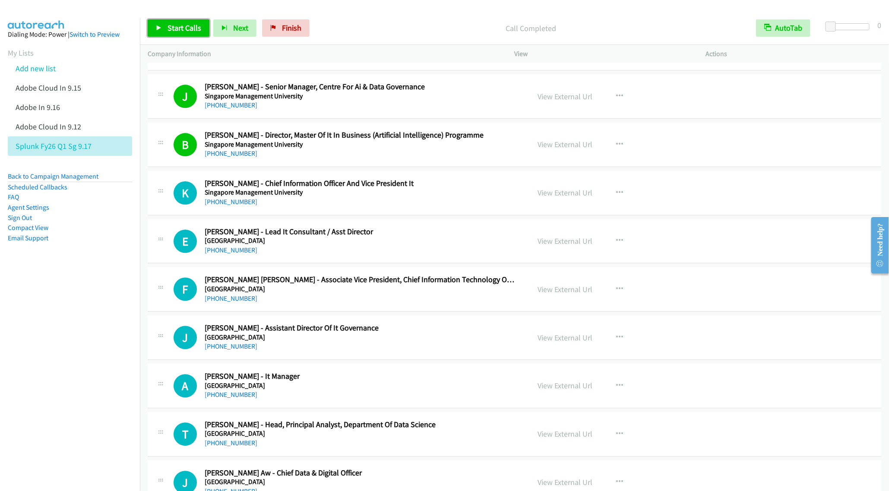
click at [186, 35] on link "Start Calls" at bounding box center [179, 27] width 62 height 17
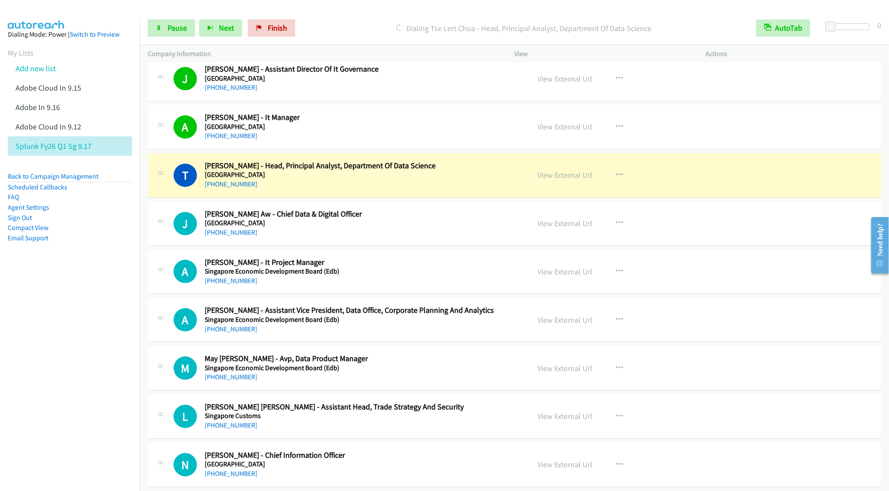
scroll to position [1425, 0]
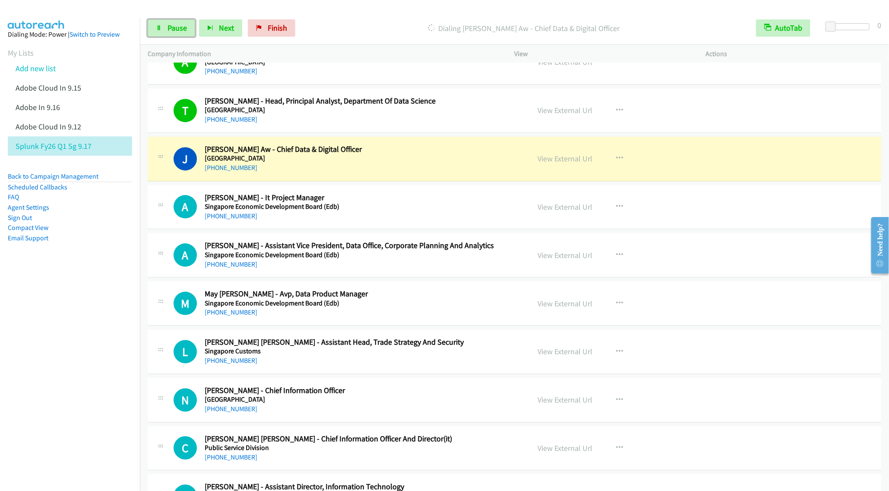
drag, startPoint x: 165, startPoint y: 28, endPoint x: 179, endPoint y: 38, distance: 17.1
click at [165, 28] on link "Pause" at bounding box center [171, 27] width 47 height 17
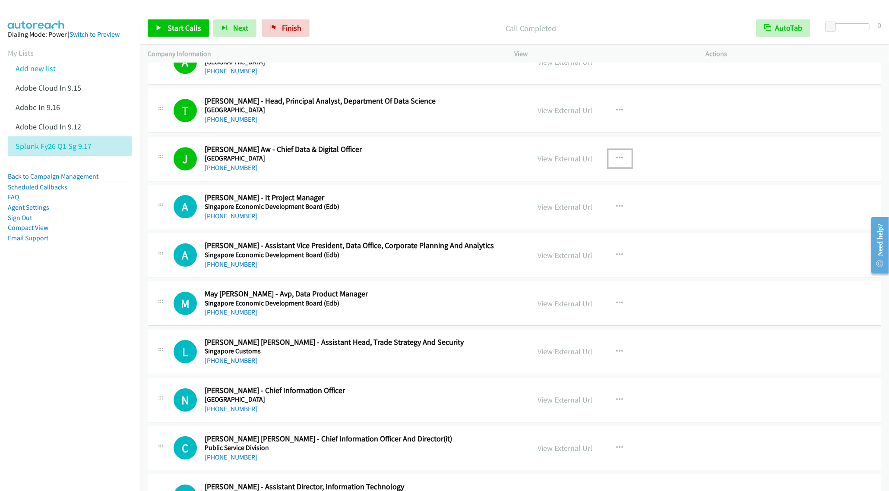
click at [616, 162] on icon "button" at bounding box center [619, 158] width 7 height 7
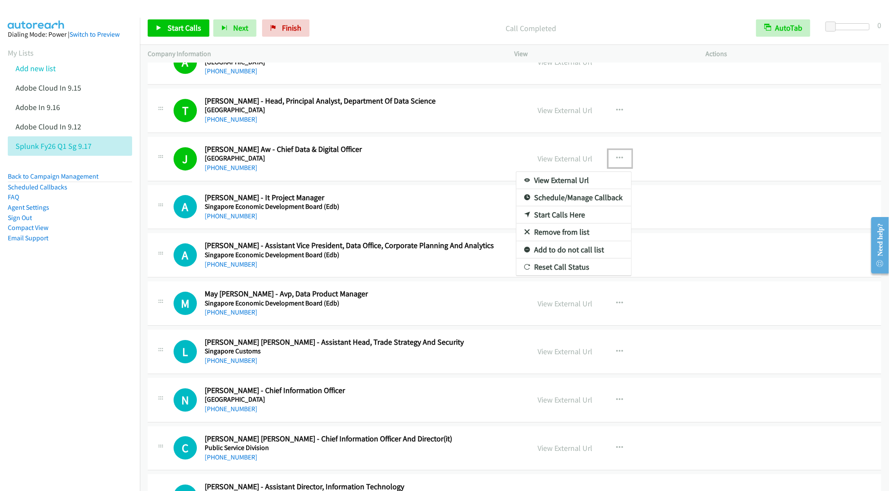
click at [550, 240] on link "Remove from list" at bounding box center [573, 232] width 115 height 17
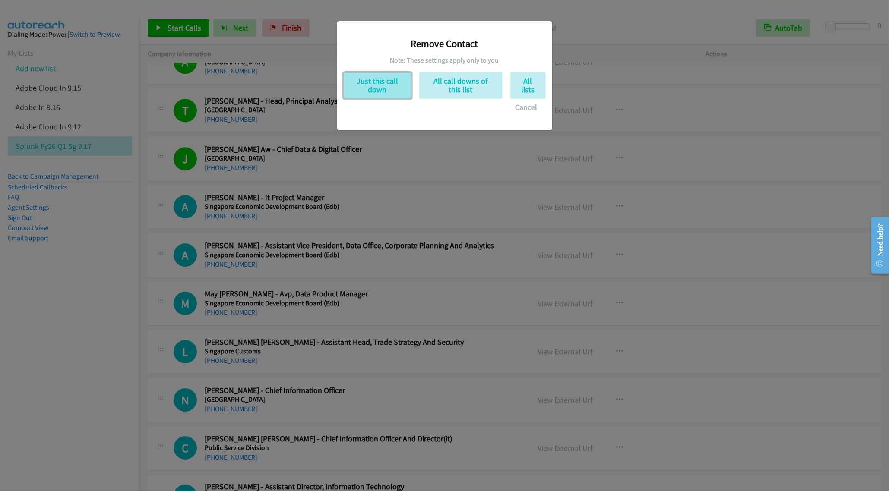
click at [391, 84] on button "Just this call down" at bounding box center [378, 86] width 68 height 26
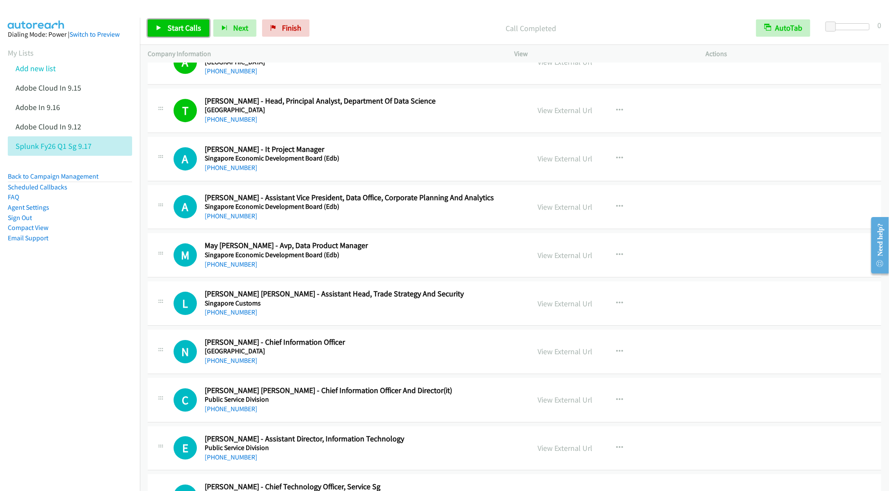
click at [186, 30] on span "Start Calls" at bounding box center [184, 28] width 34 height 10
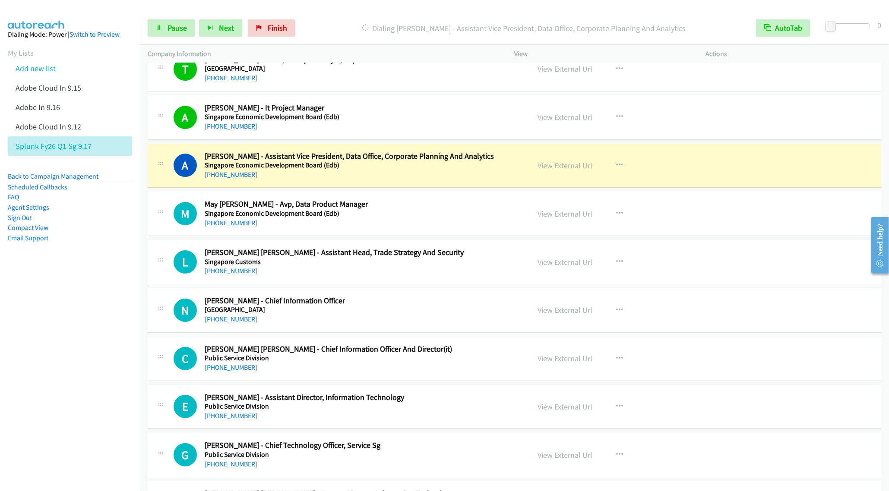
scroll to position [1489, 0]
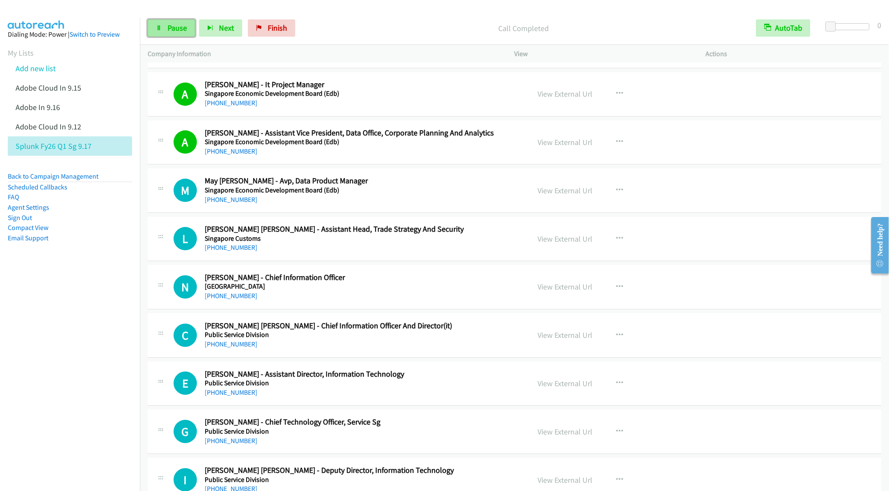
drag, startPoint x: 168, startPoint y: 31, endPoint x: 167, endPoint y: 35, distance: 4.4
click at [168, 31] on span "Pause" at bounding box center [176, 28] width 19 height 10
click at [381, 165] on div "A Callback Scheduled [PERSON_NAME] - Assistant Vice President, Data Office, Cor…" at bounding box center [514, 142] width 733 height 44
click at [560, 147] on link "View External Url" at bounding box center [565, 142] width 55 height 10
click at [174, 22] on link "Start Calls" at bounding box center [179, 27] width 62 height 17
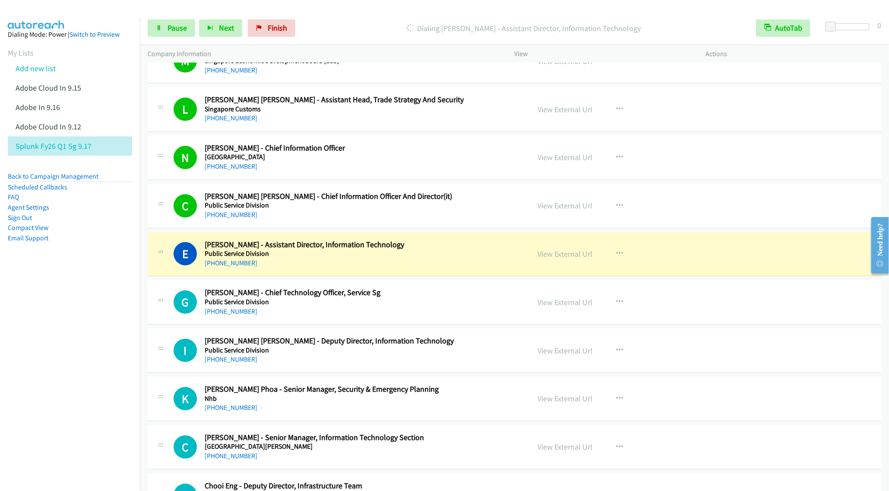
scroll to position [1684, 0]
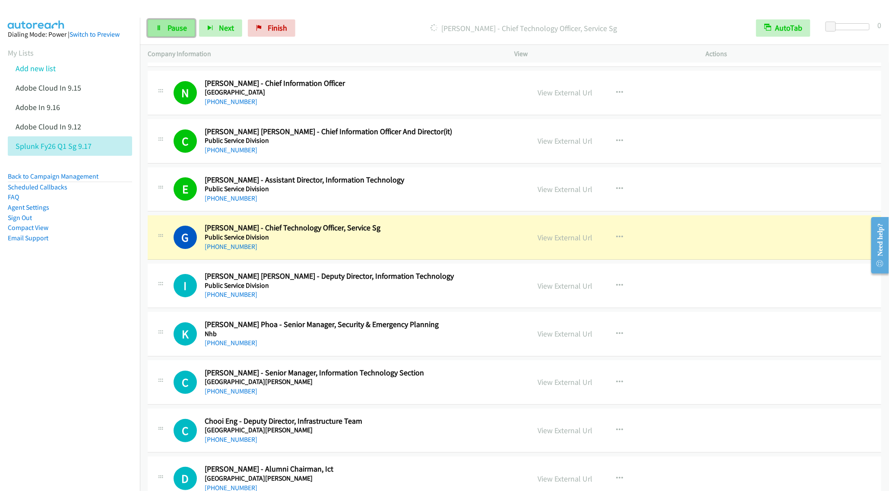
click at [166, 22] on link "Pause" at bounding box center [171, 27] width 47 height 17
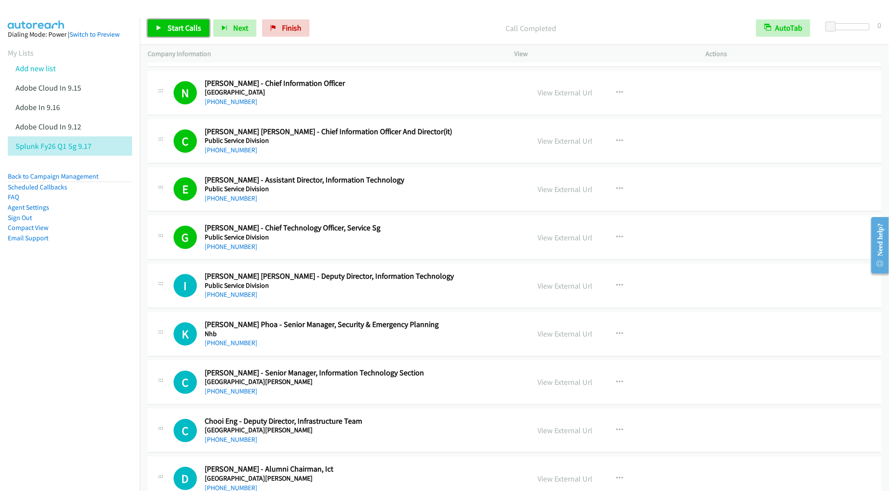
click at [164, 30] on link "Start Calls" at bounding box center [179, 27] width 62 height 17
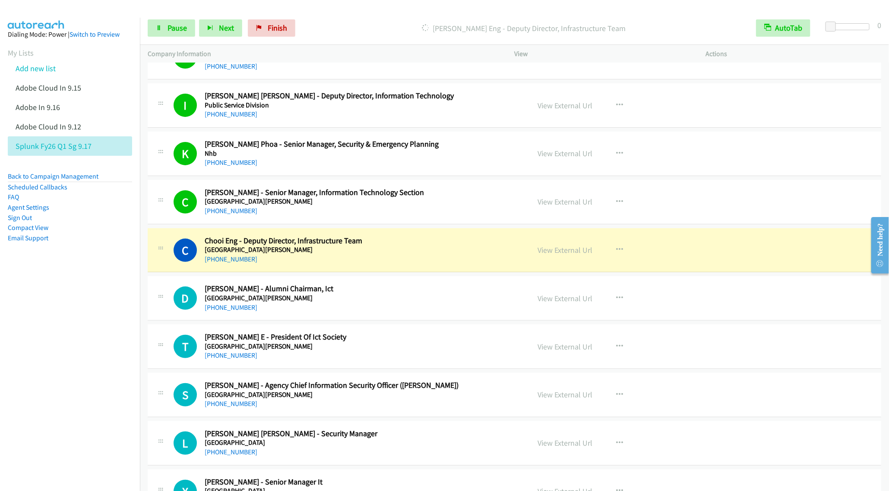
scroll to position [1943, 0]
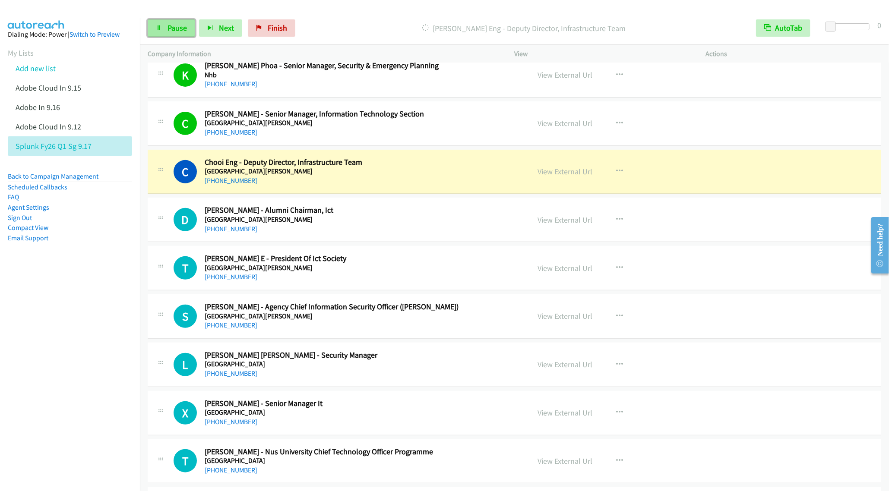
click at [157, 27] on icon at bounding box center [159, 28] width 6 height 6
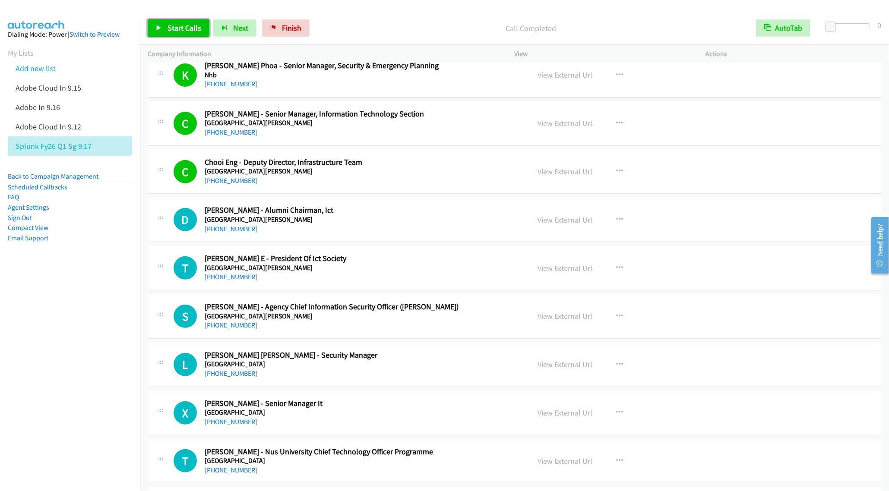
click at [170, 21] on link "Start Calls" at bounding box center [179, 27] width 62 height 17
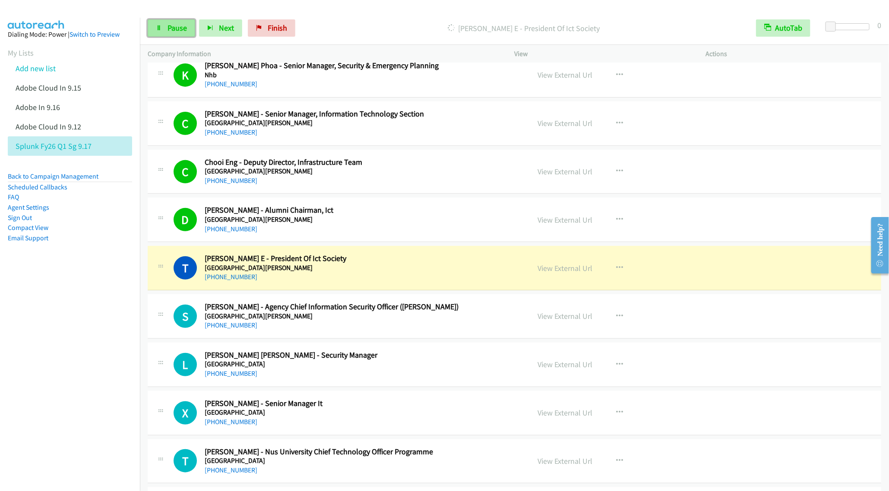
click at [158, 28] on icon at bounding box center [159, 28] width 6 height 6
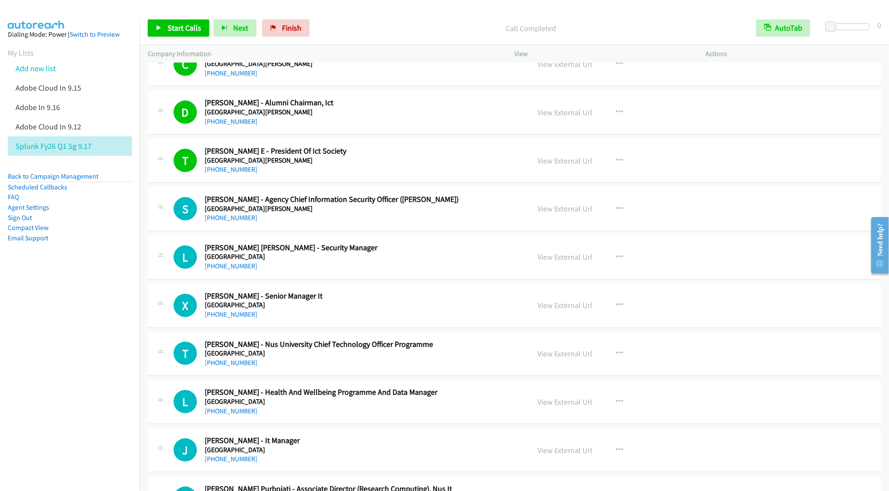
scroll to position [2072, 0]
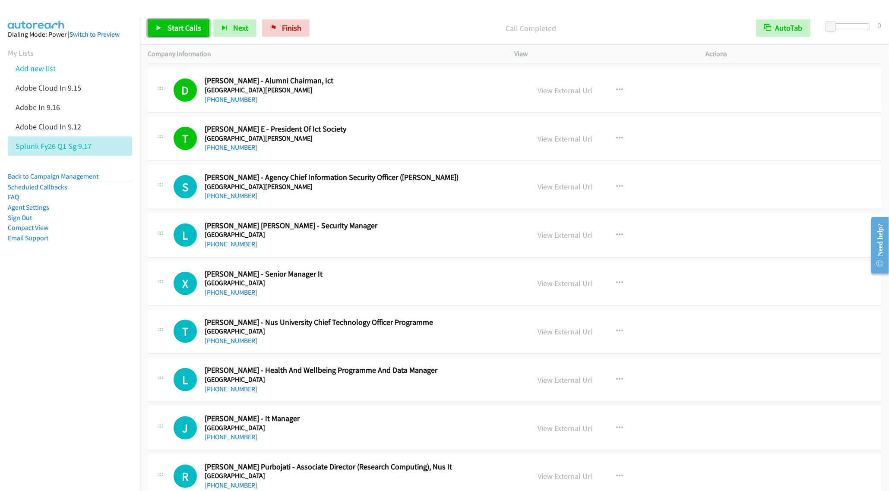
click at [172, 28] on span "Start Calls" at bounding box center [184, 28] width 34 height 10
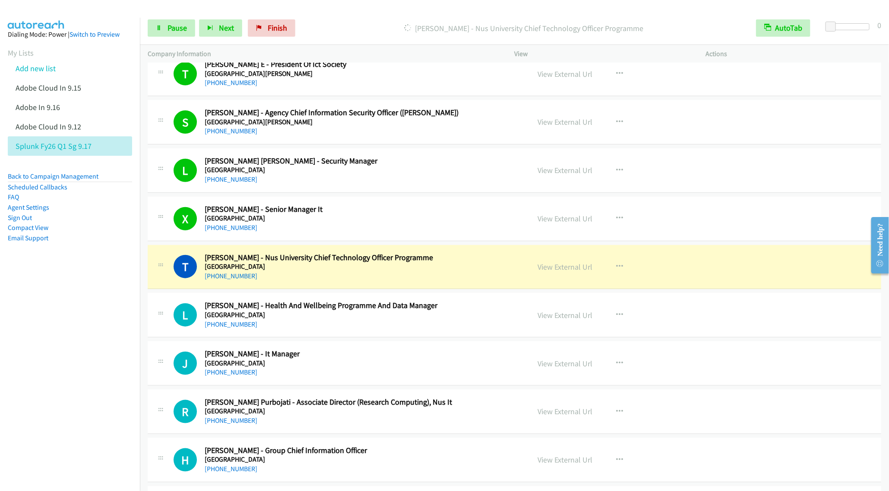
scroll to position [2202, 0]
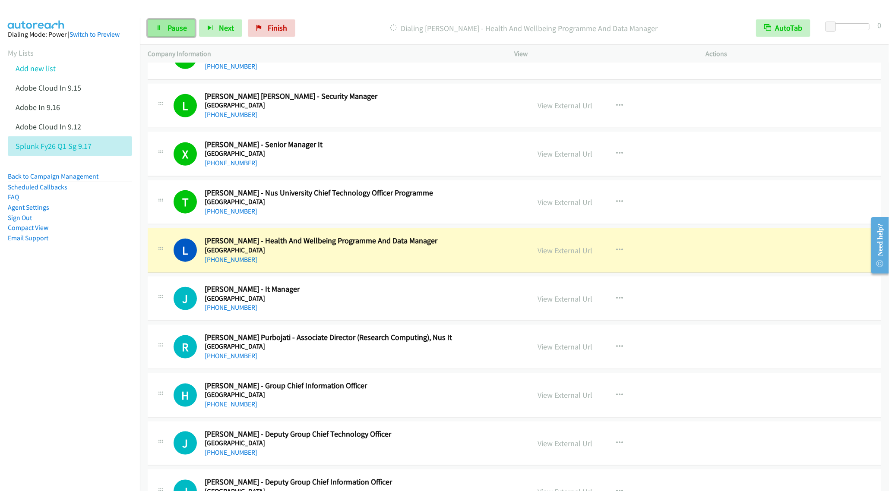
click at [161, 28] on icon at bounding box center [159, 28] width 6 height 6
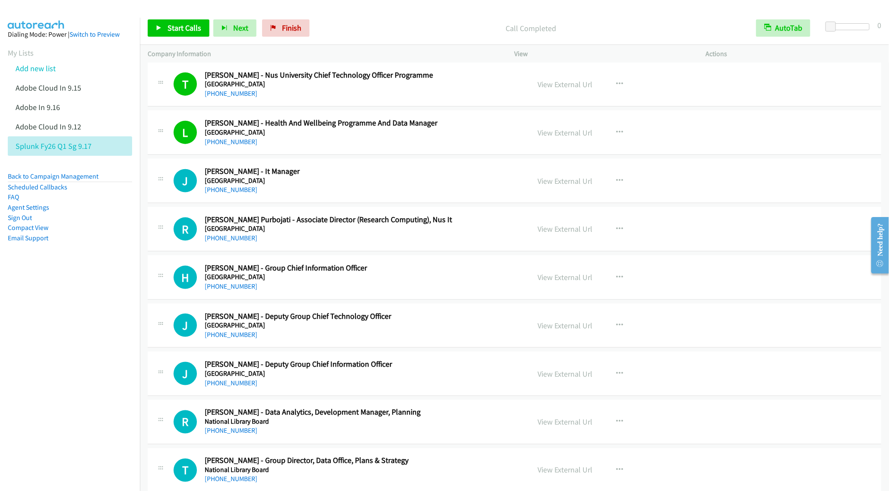
scroll to position [2331, 0]
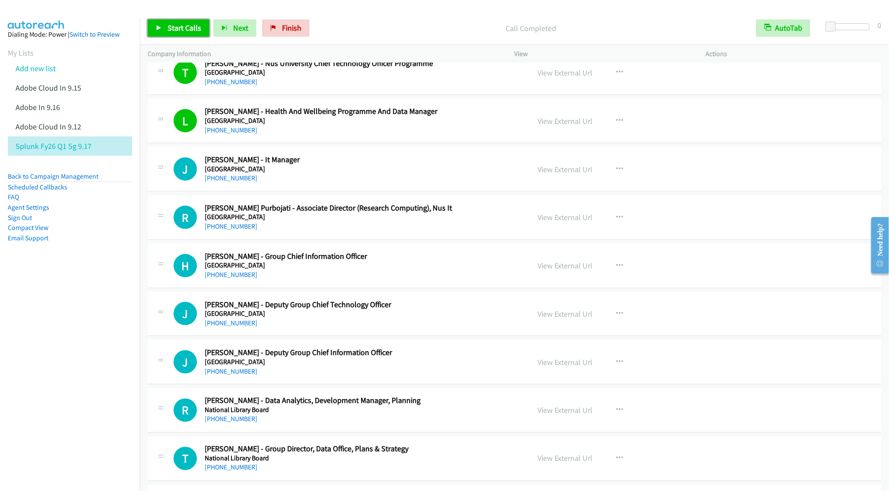
click at [180, 26] on span "Start Calls" at bounding box center [184, 28] width 34 height 10
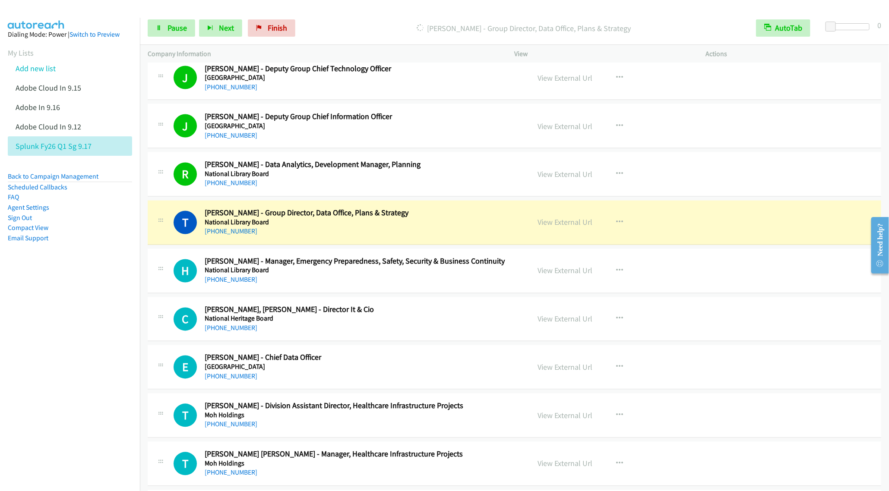
scroll to position [2590, 0]
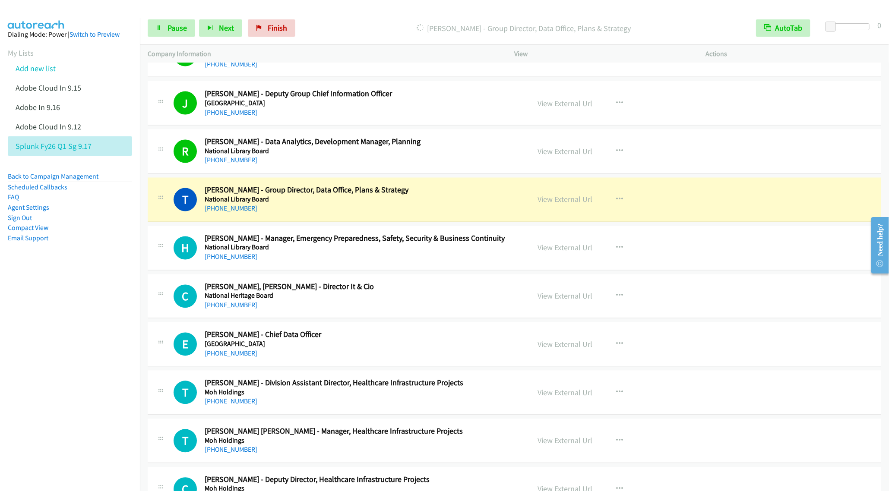
click at [103, 259] on aside "Dialing Mode: Power | Switch to Preview My Lists Add new list Adobe Cloud In 9.…" at bounding box center [70, 150] width 140 height 265
click at [307, 196] on h2 "[PERSON_NAME] - Group Director, Data Office, Plans & Strategy" at bounding box center [361, 191] width 313 height 10
click at [412, 252] on h5 "National Library Board" at bounding box center [361, 247] width 313 height 9
click at [616, 254] on button "button" at bounding box center [619, 248] width 23 height 17
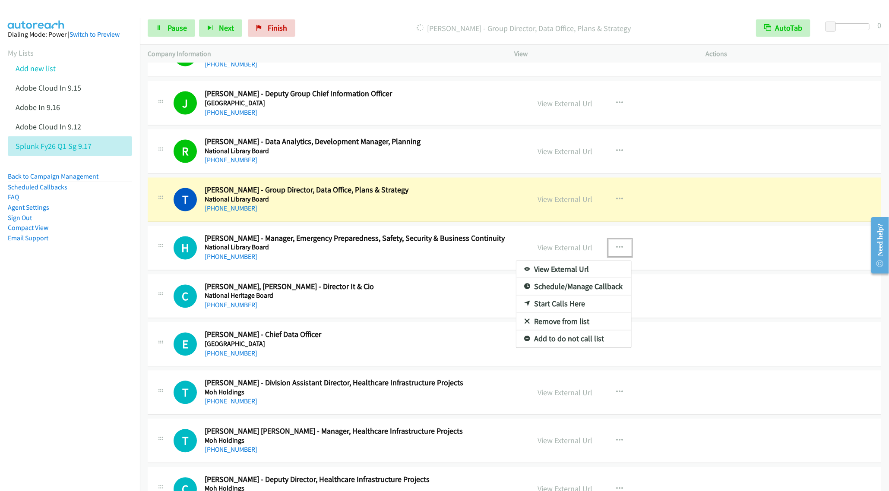
click at [550, 331] on link "Remove from list" at bounding box center [573, 321] width 115 height 17
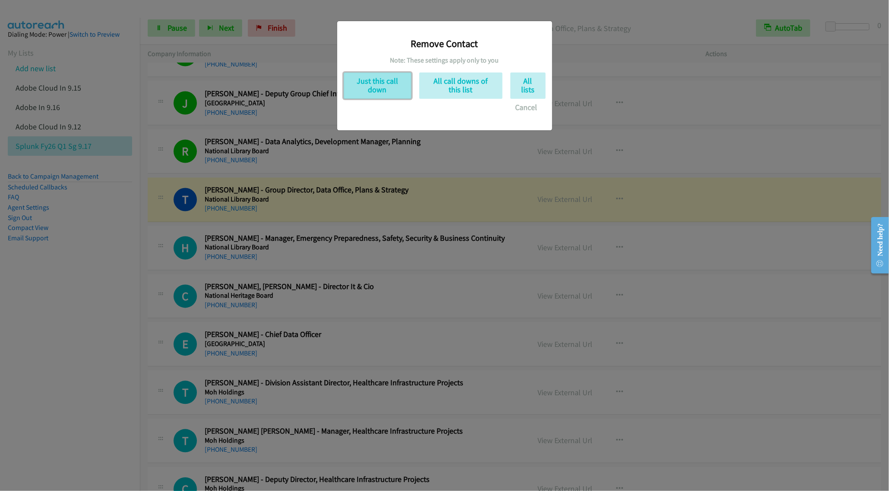
click at [393, 91] on button "Just this call down" at bounding box center [378, 86] width 68 height 26
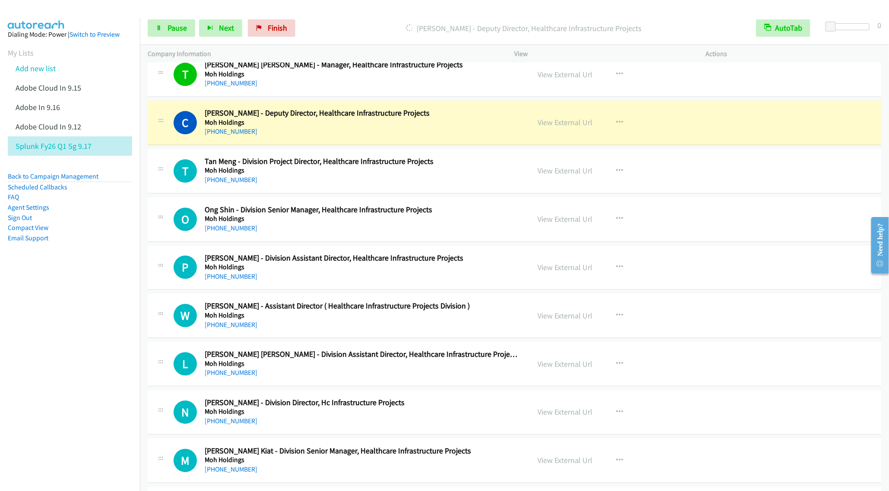
scroll to position [2914, 0]
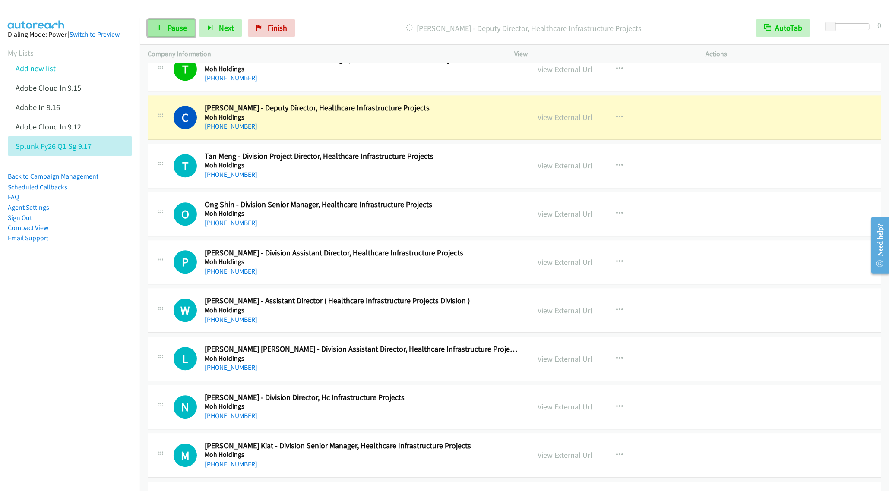
click at [167, 32] on span "Pause" at bounding box center [176, 28] width 19 height 10
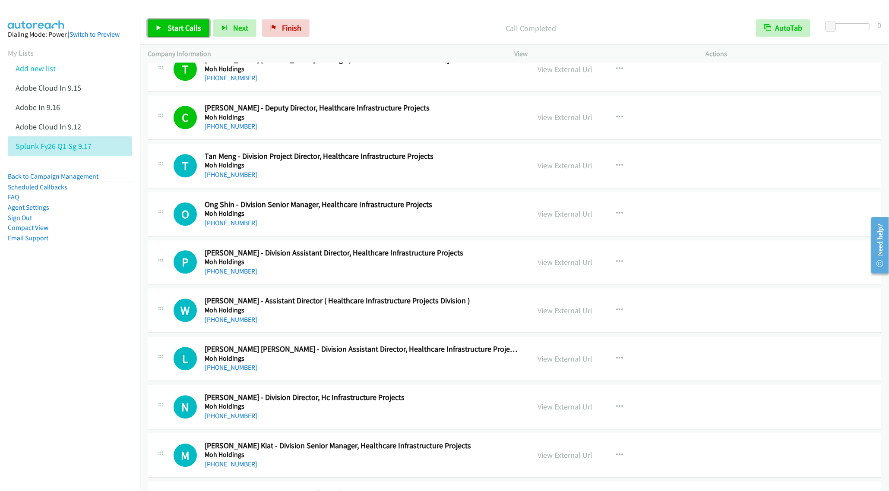
click at [170, 28] on span "Start Calls" at bounding box center [184, 28] width 34 height 10
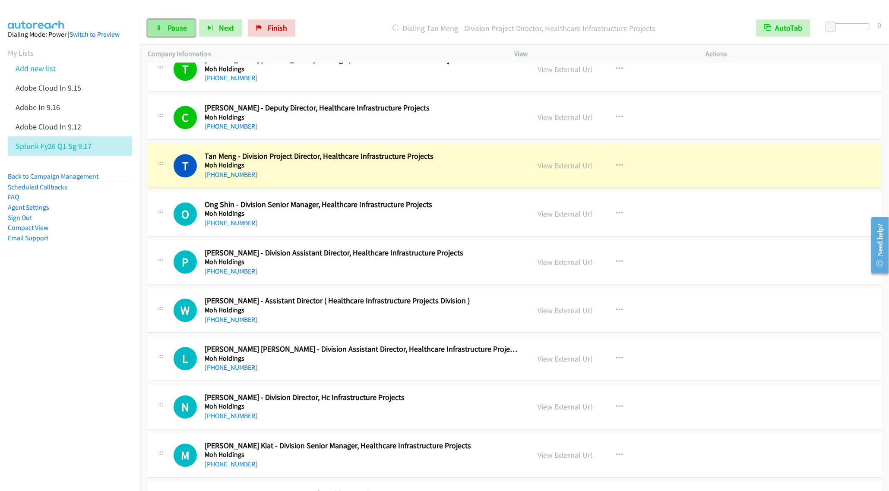
click at [168, 29] on span "Pause" at bounding box center [176, 28] width 19 height 10
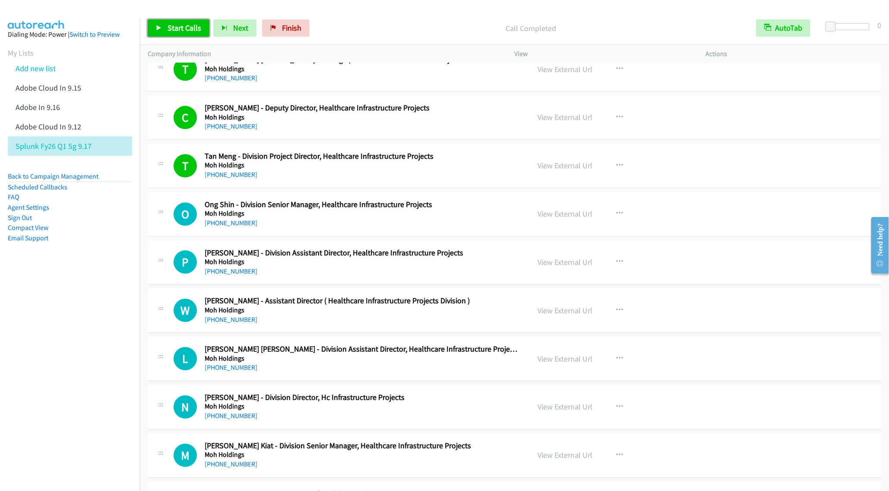
click at [182, 26] on span "Start Calls" at bounding box center [184, 28] width 34 height 10
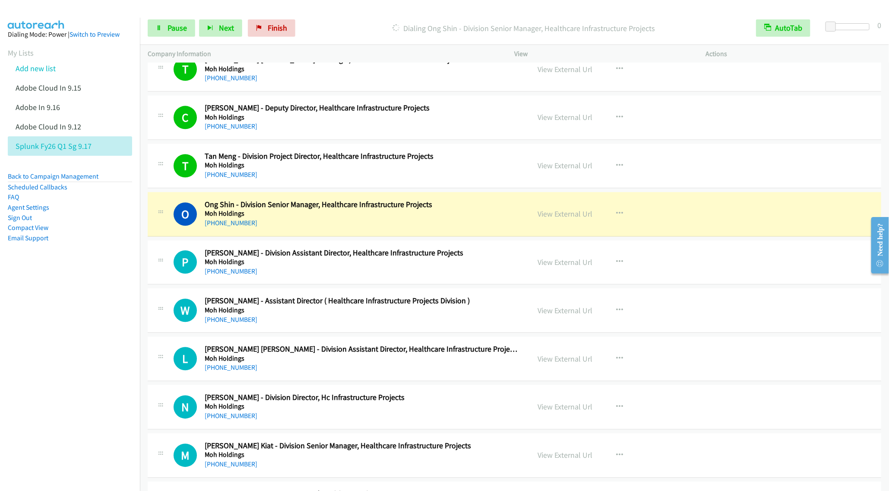
scroll to position [2979, 0]
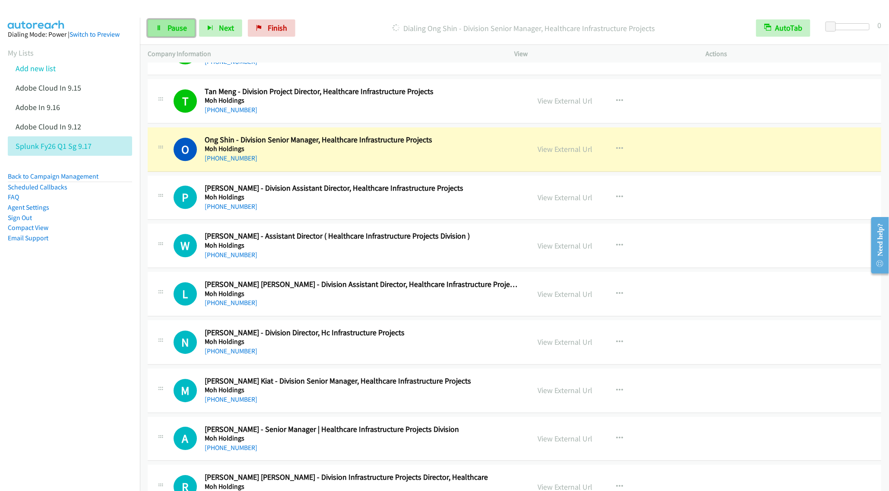
click at [162, 33] on link "Pause" at bounding box center [171, 27] width 47 height 17
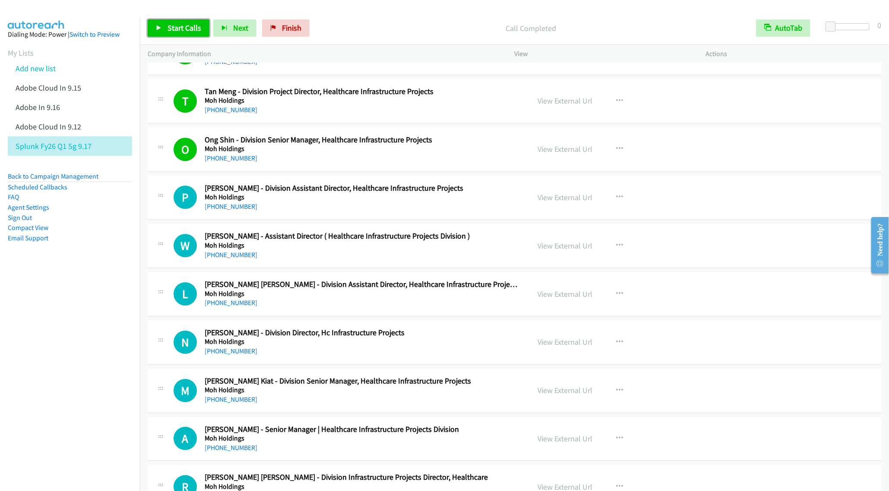
click at [180, 22] on link "Start Calls" at bounding box center [179, 27] width 62 height 17
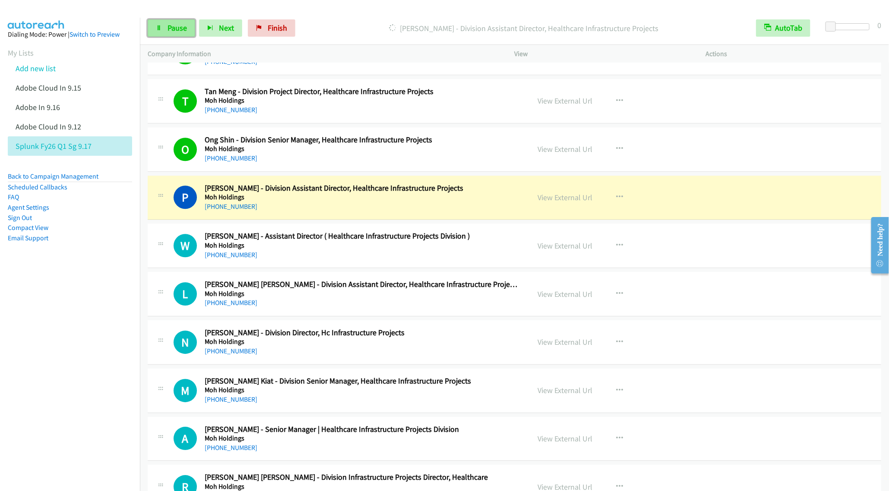
click at [164, 31] on link "Pause" at bounding box center [171, 27] width 47 height 17
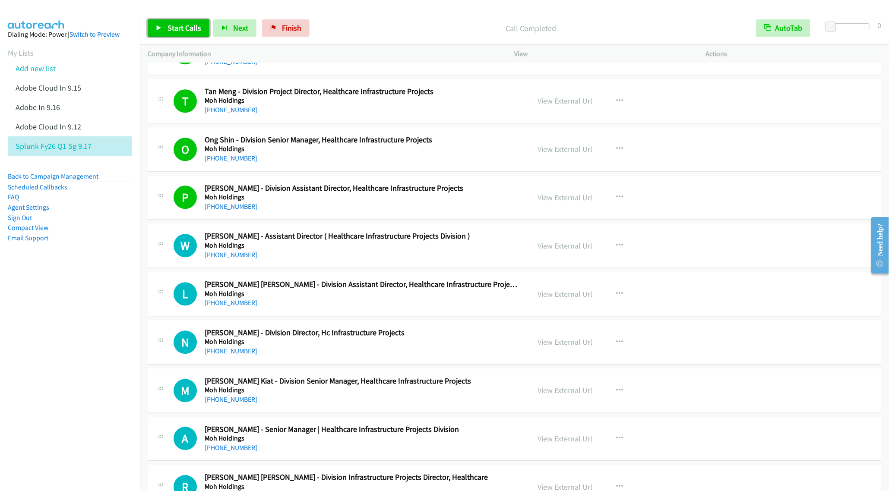
click at [188, 31] on span "Start Calls" at bounding box center [184, 28] width 34 height 10
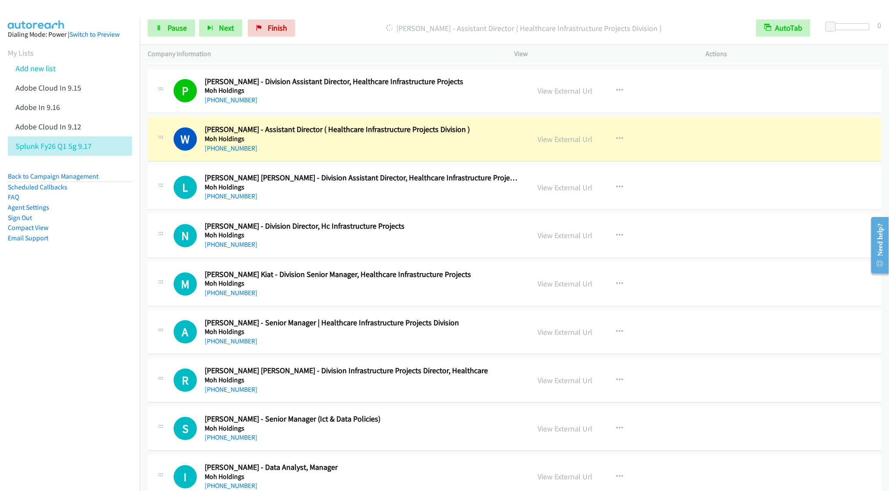
scroll to position [3108, 0]
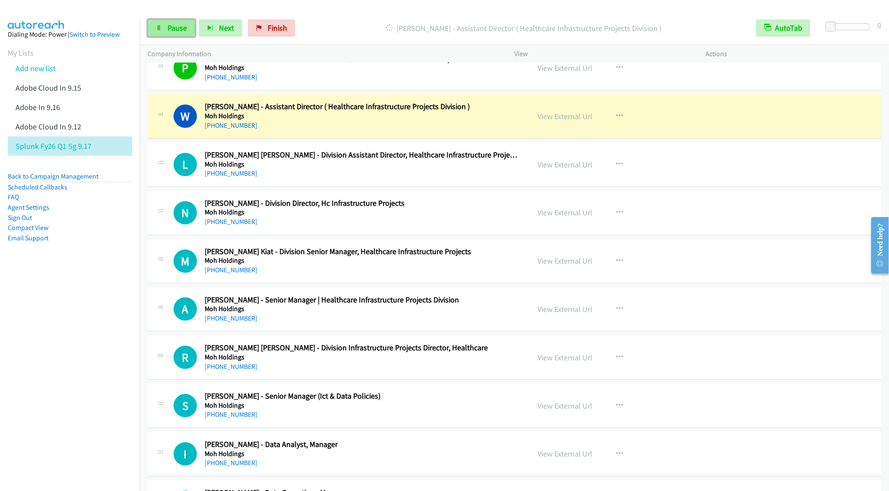
click at [170, 30] on span "Pause" at bounding box center [176, 28] width 19 height 10
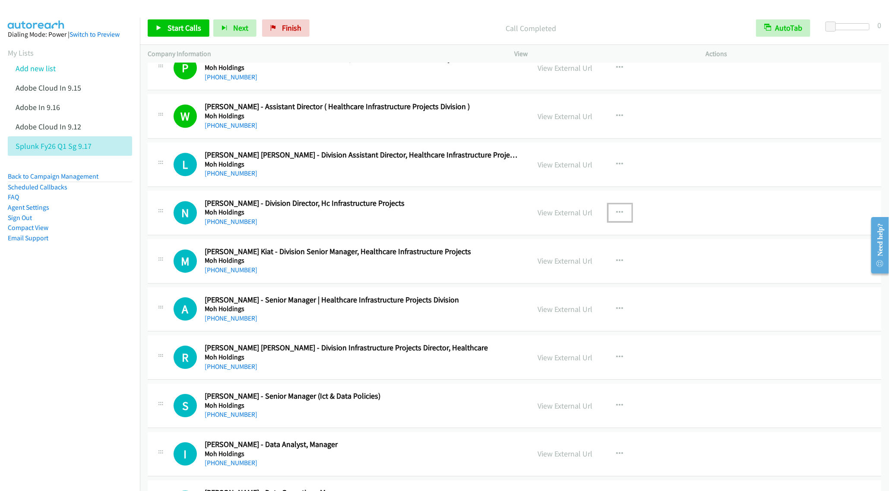
click at [616, 216] on icon "button" at bounding box center [619, 212] width 7 height 7
click at [556, 278] on link "Start Calls Here" at bounding box center [573, 268] width 115 height 17
click at [177, 21] on link "Start Calls" at bounding box center [179, 27] width 62 height 17
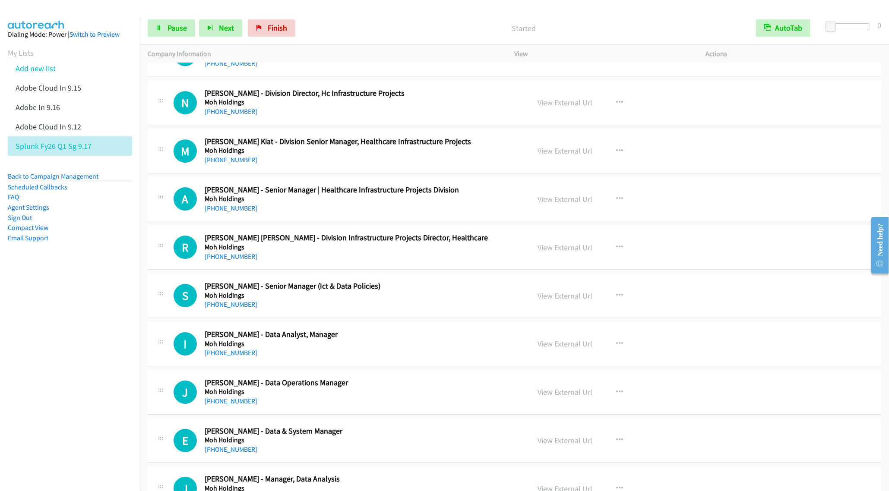
scroll to position [3238, 0]
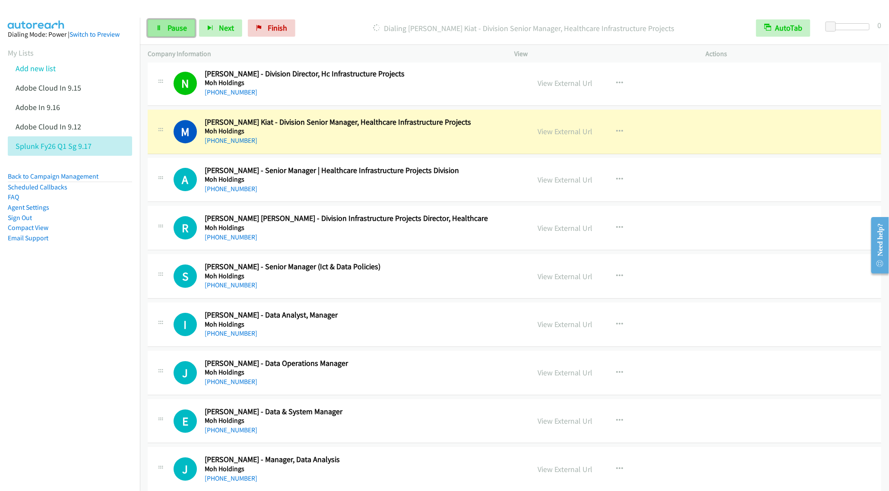
click at [177, 27] on span "Pause" at bounding box center [176, 28] width 19 height 10
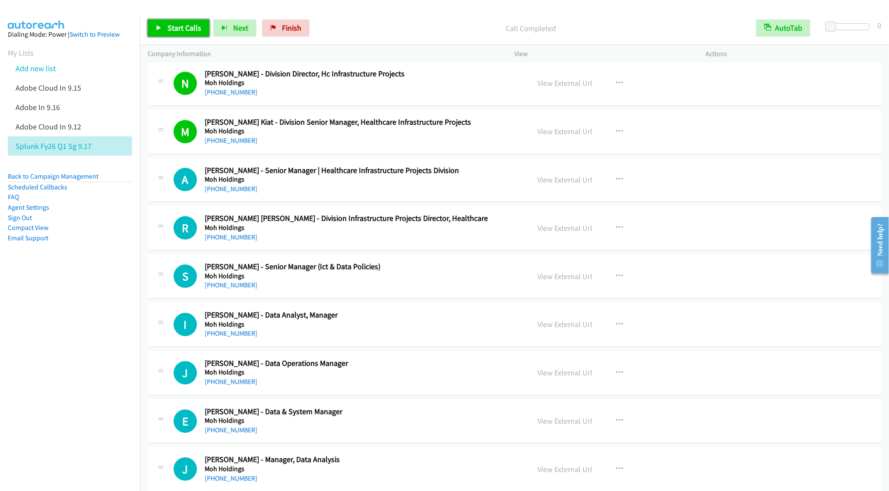
click at [170, 24] on span "Start Calls" at bounding box center [184, 28] width 34 height 10
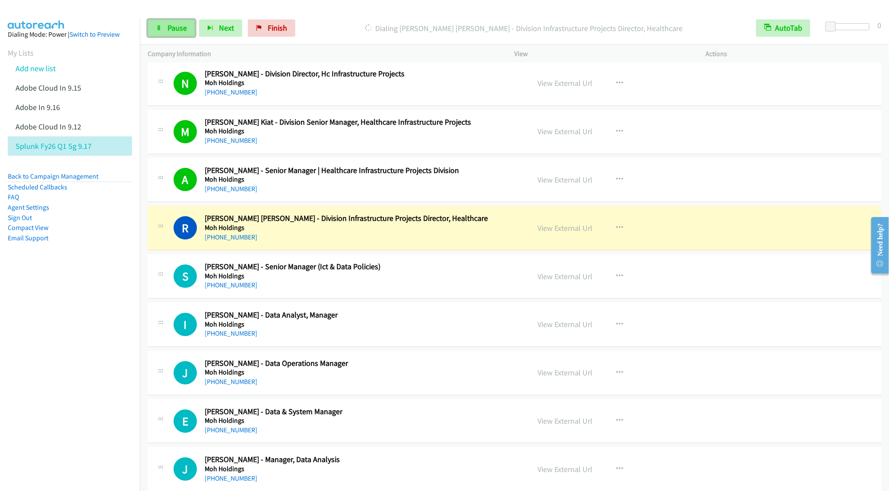
click at [171, 33] on link "Pause" at bounding box center [171, 27] width 47 height 17
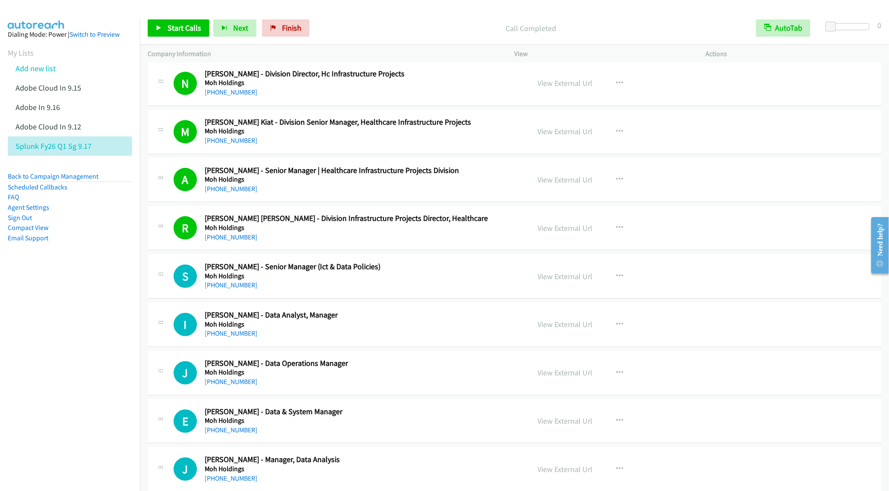
scroll to position [3302, 0]
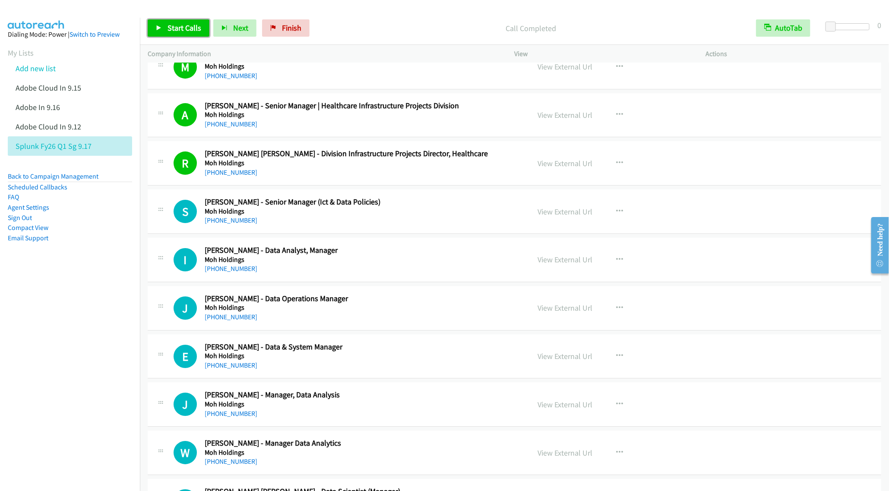
click at [178, 32] on span "Start Calls" at bounding box center [184, 28] width 34 height 10
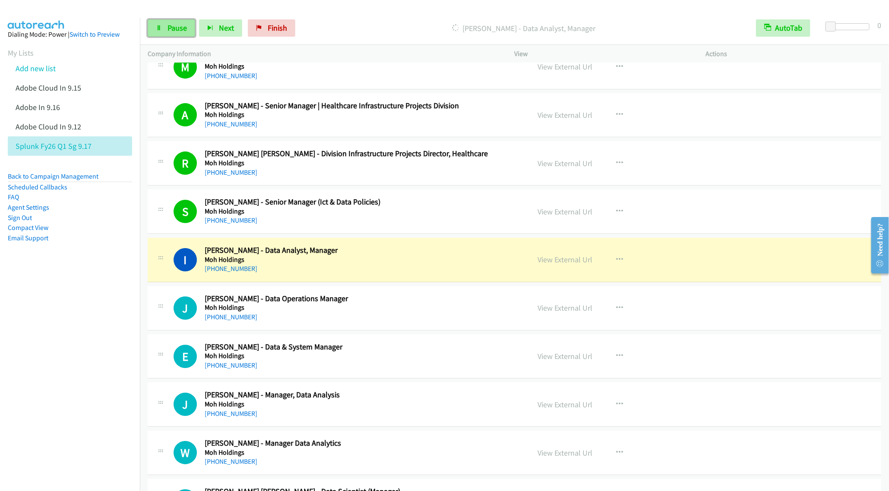
click at [175, 31] on span "Pause" at bounding box center [176, 28] width 19 height 10
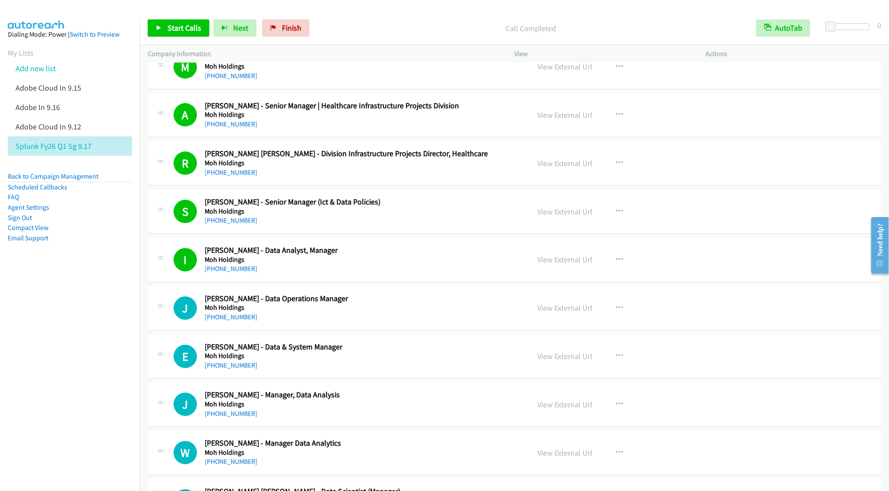
scroll to position [3367, 0]
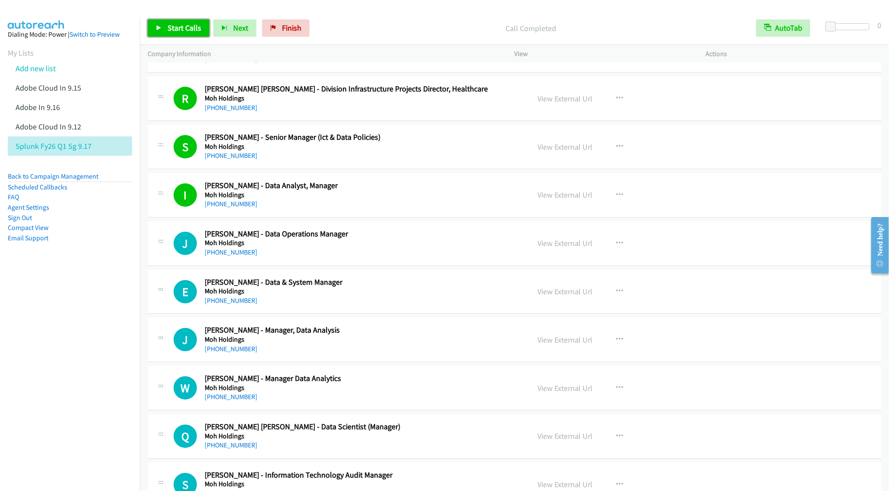
click at [174, 23] on span "Start Calls" at bounding box center [184, 28] width 34 height 10
click at [423, 209] on div "[PHONE_NUMBER]" at bounding box center [361, 204] width 313 height 10
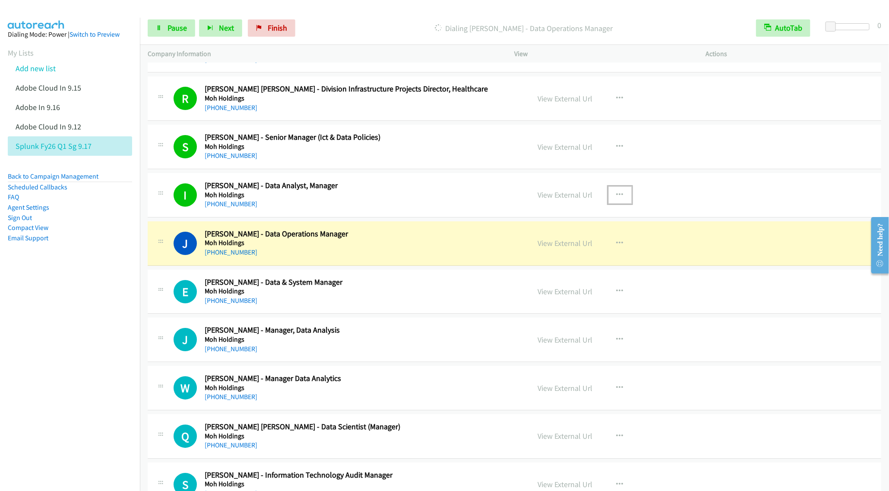
click at [622, 204] on button "button" at bounding box center [619, 194] width 23 height 17
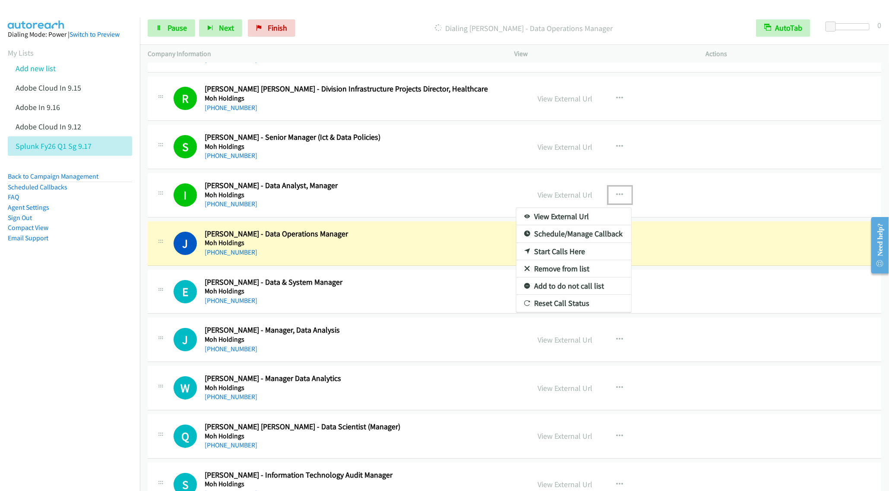
click at [569, 278] on link "Remove from list" at bounding box center [573, 268] width 115 height 17
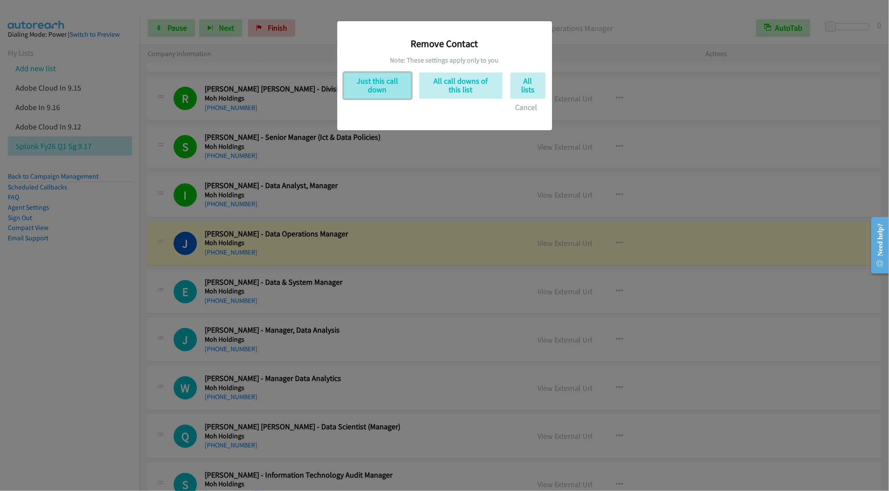
click at [391, 88] on button "Just this call down" at bounding box center [378, 86] width 68 height 26
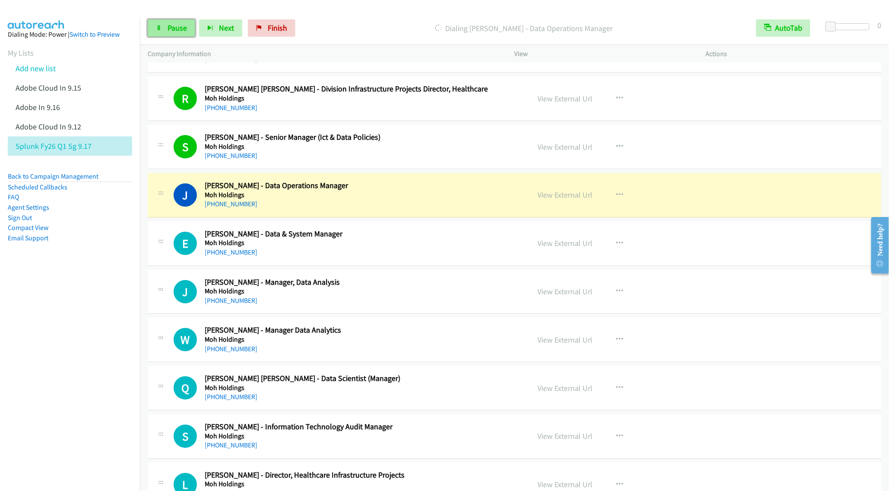
click at [166, 26] on link "Pause" at bounding box center [171, 27] width 47 height 17
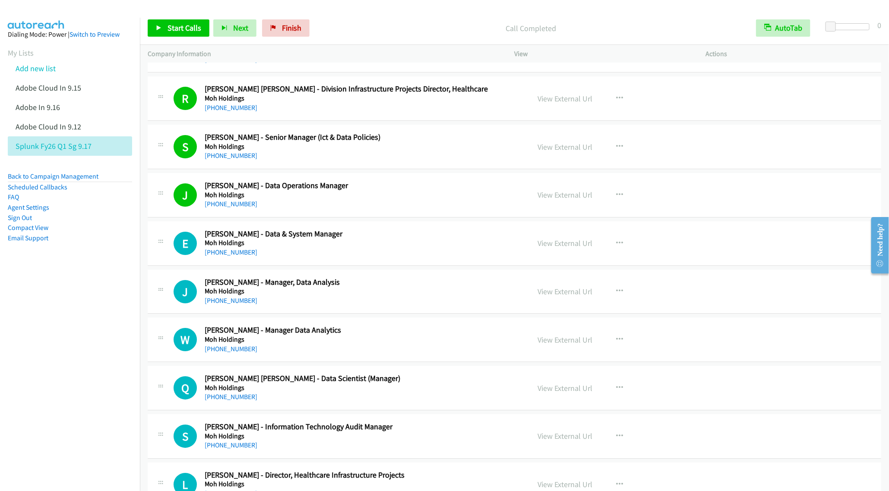
scroll to position [3432, 0]
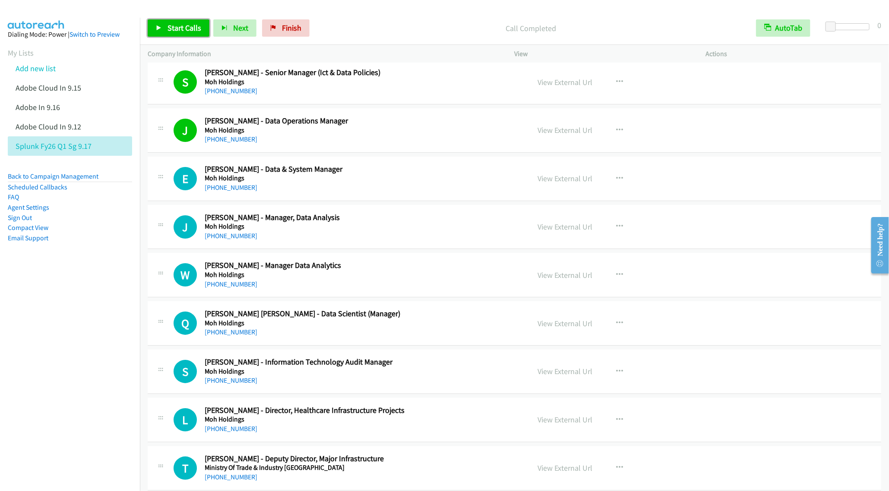
click at [170, 29] on span "Start Calls" at bounding box center [184, 28] width 34 height 10
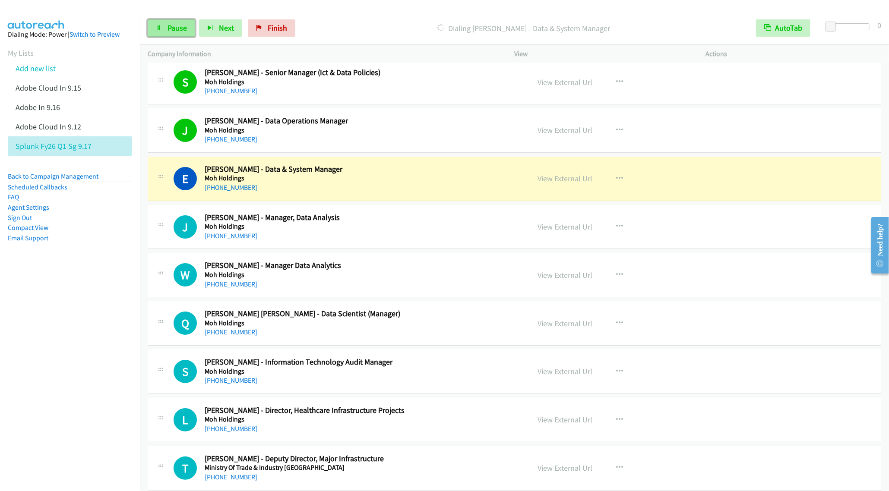
click at [179, 28] on span "Pause" at bounding box center [176, 28] width 19 height 10
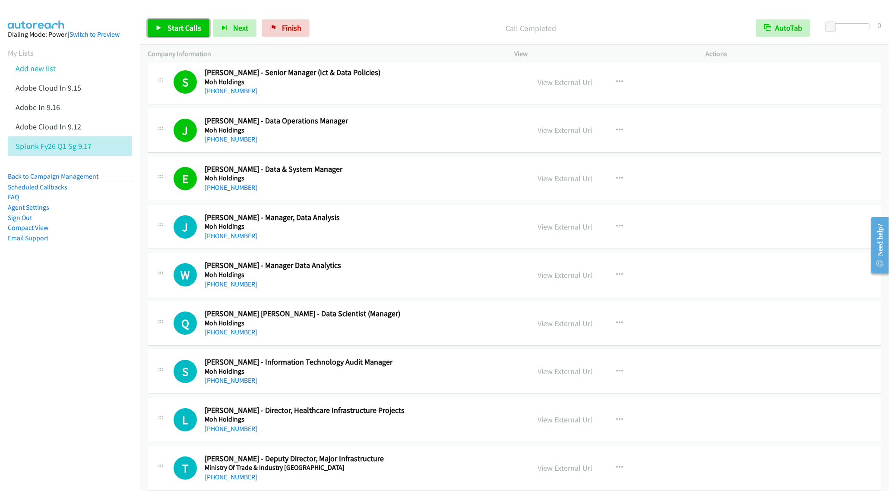
click at [181, 29] on span "Start Calls" at bounding box center [184, 28] width 34 height 10
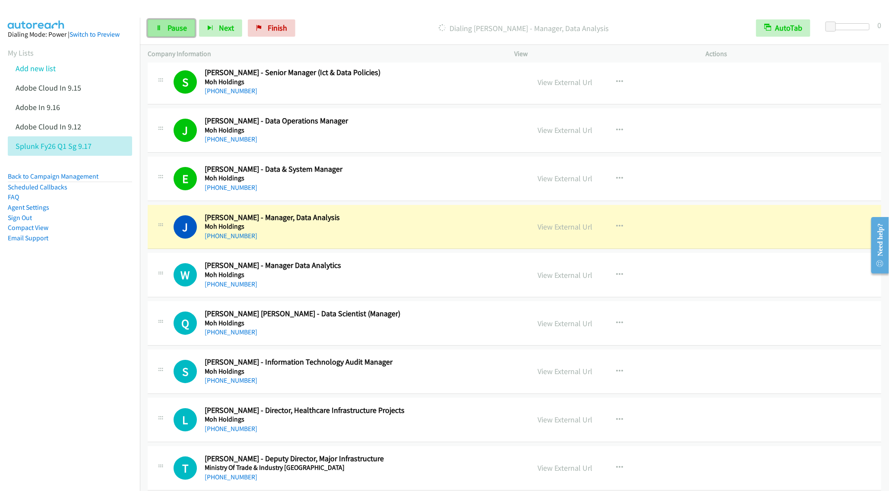
click at [167, 28] on span "Pause" at bounding box center [176, 28] width 19 height 10
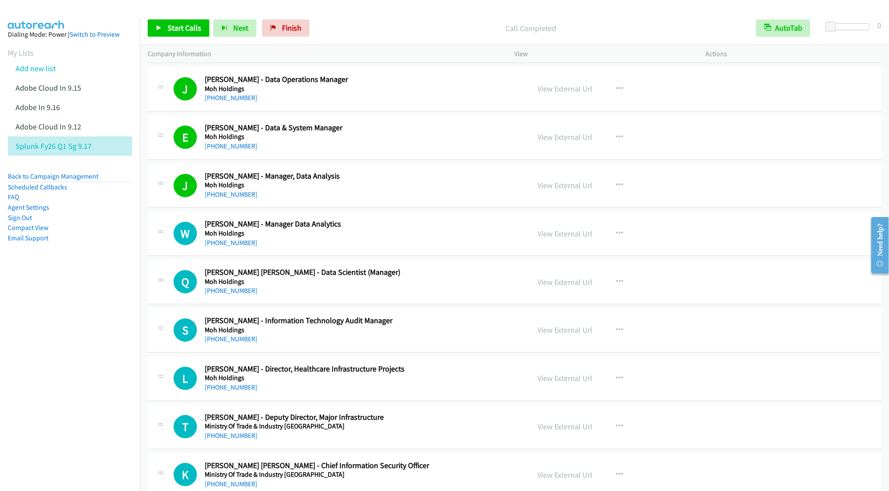
scroll to position [3497, 0]
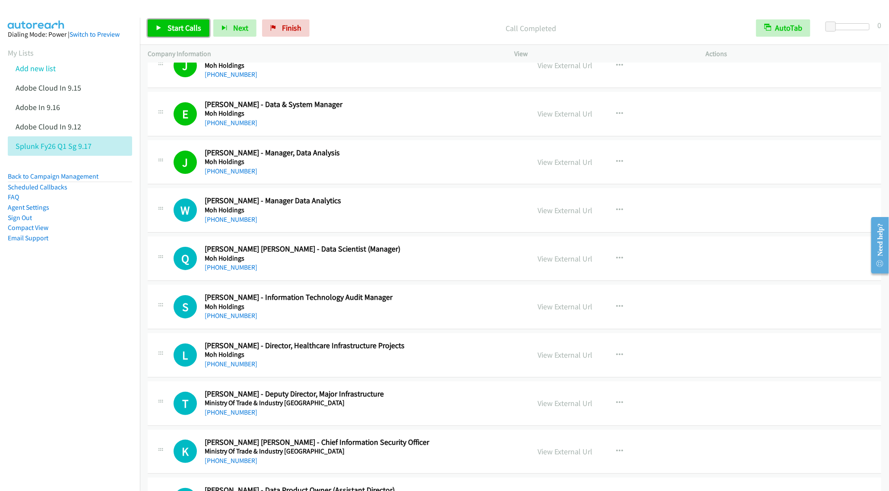
click at [172, 28] on span "Start Calls" at bounding box center [184, 28] width 34 height 10
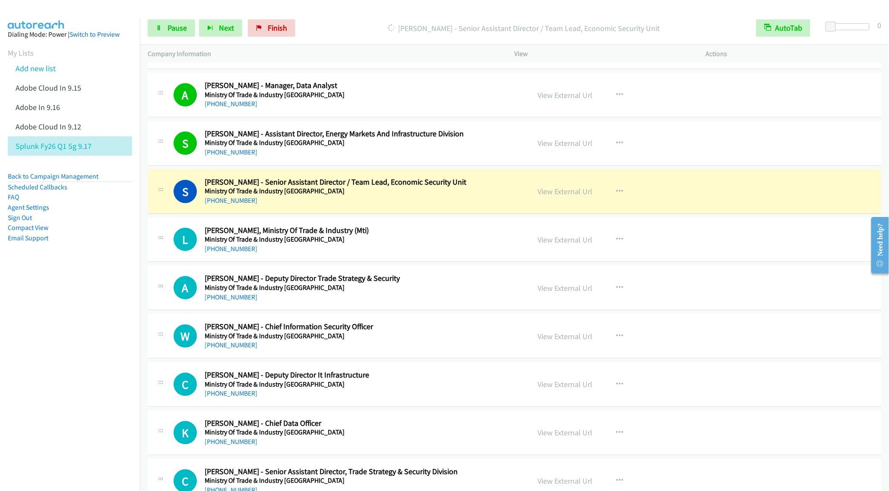
scroll to position [4015, 0]
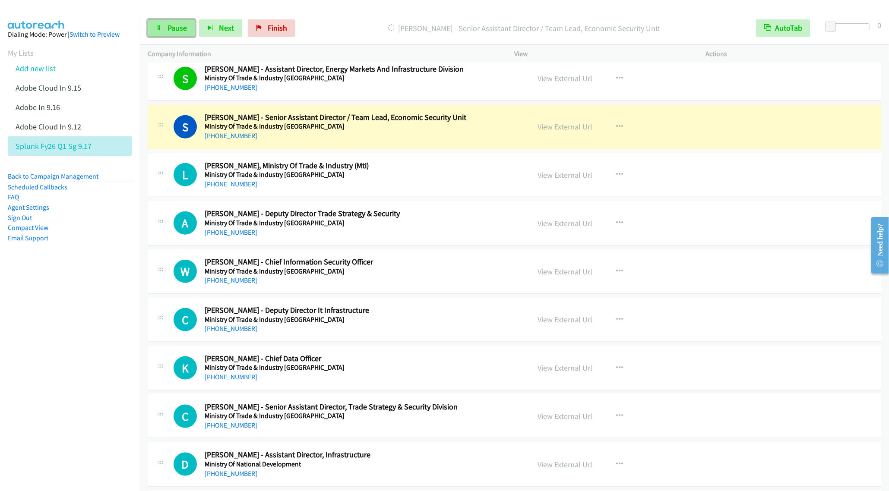
click at [174, 26] on span "Pause" at bounding box center [176, 28] width 19 height 10
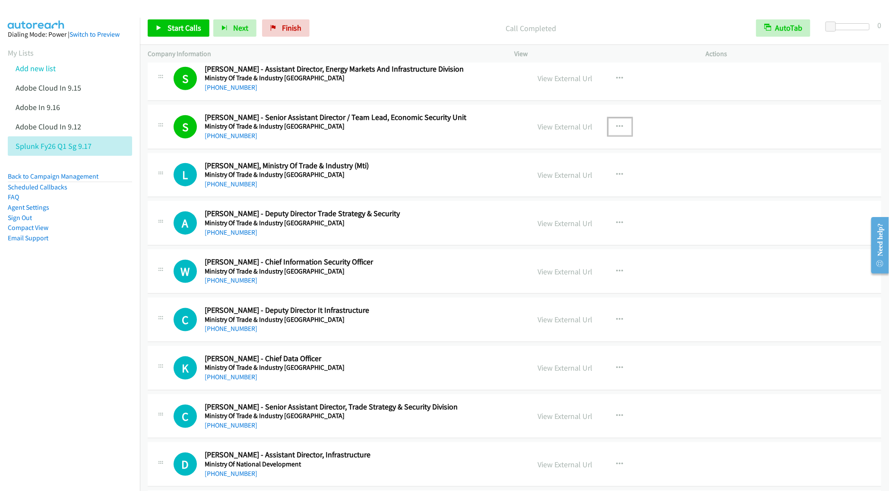
click at [608, 136] on button "button" at bounding box center [619, 126] width 23 height 17
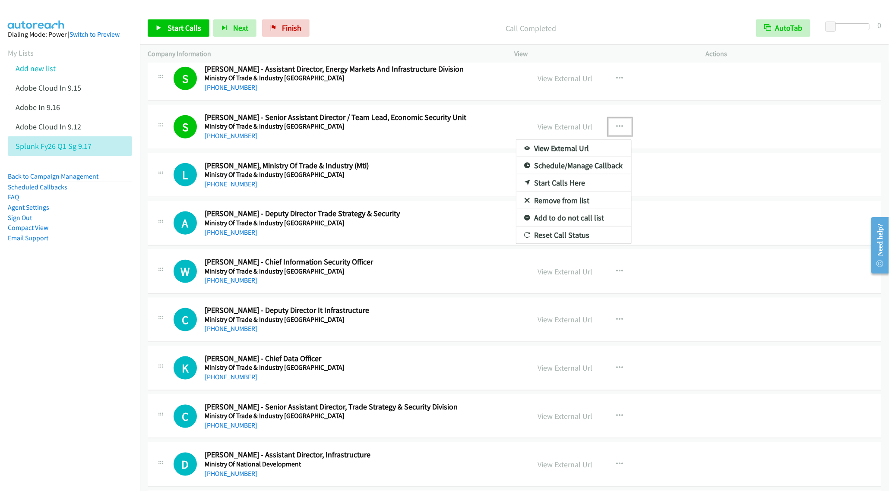
click at [566, 209] on link "Remove from list" at bounding box center [573, 200] width 115 height 17
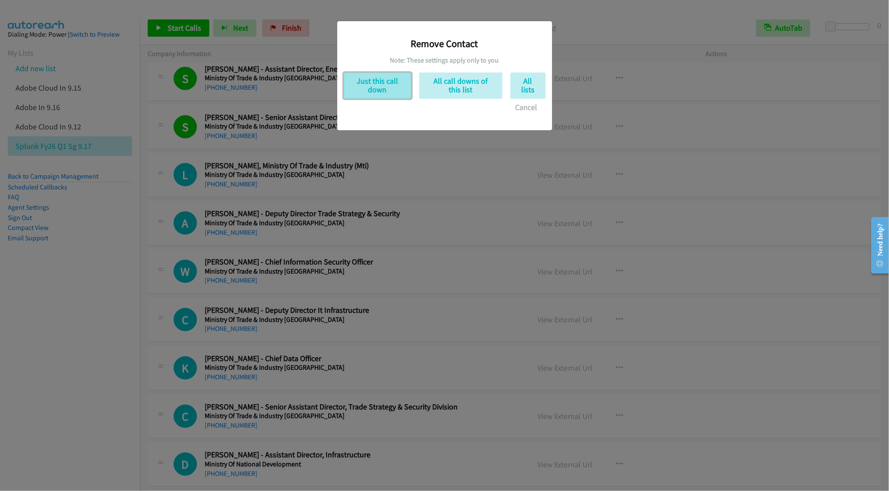
click at [372, 80] on button "Just this call down" at bounding box center [378, 86] width 68 height 26
